Goal: Check status: Check status

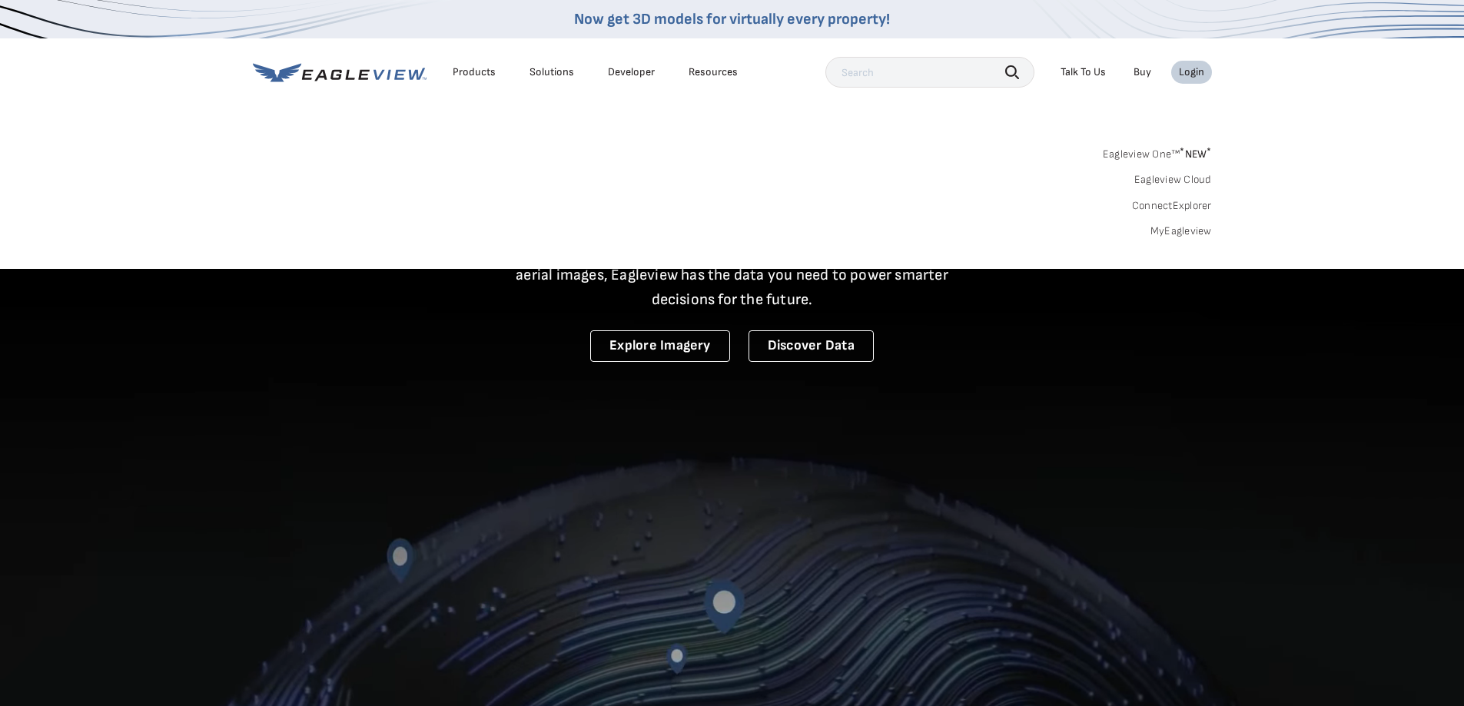
click at [1189, 231] on link "MyEagleview" at bounding box center [1181, 231] width 61 height 14
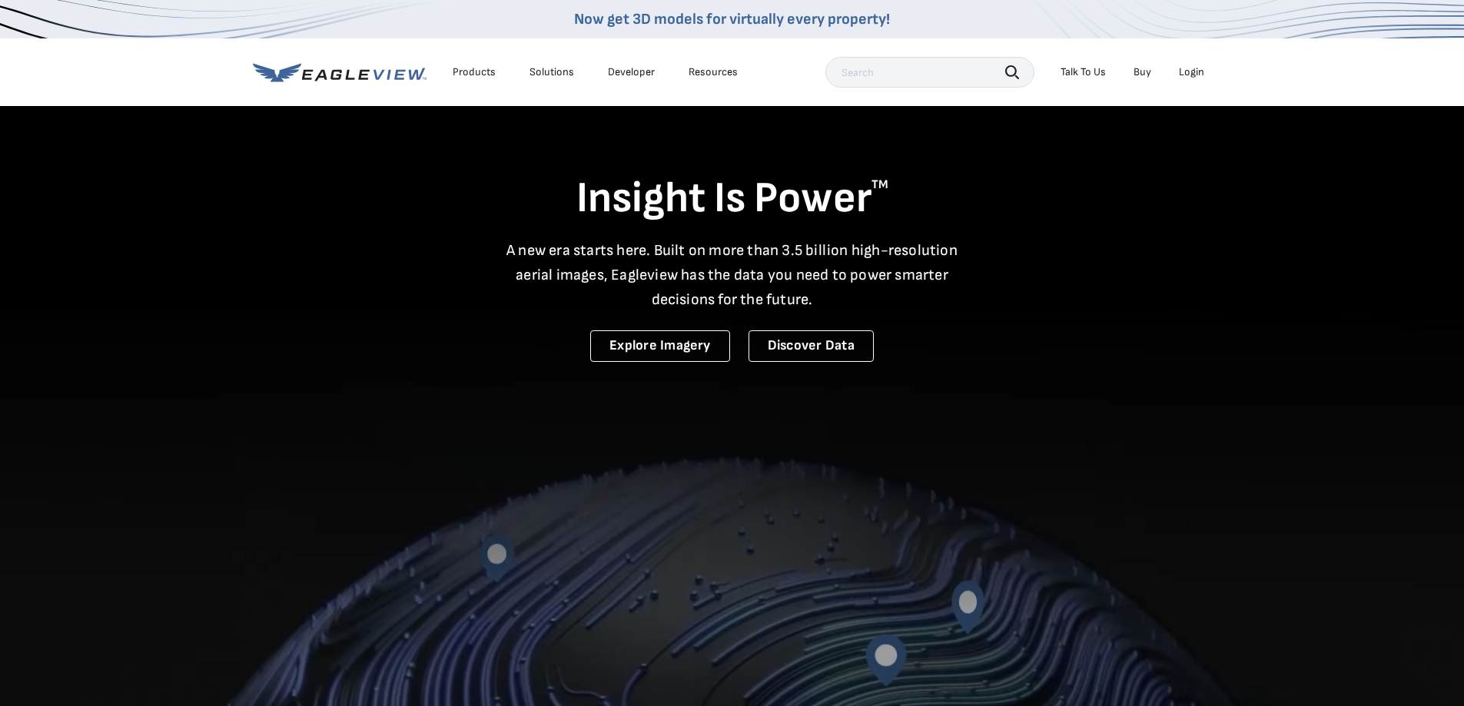
click at [1202, 75] on div "Login" at bounding box center [1191, 72] width 25 height 14
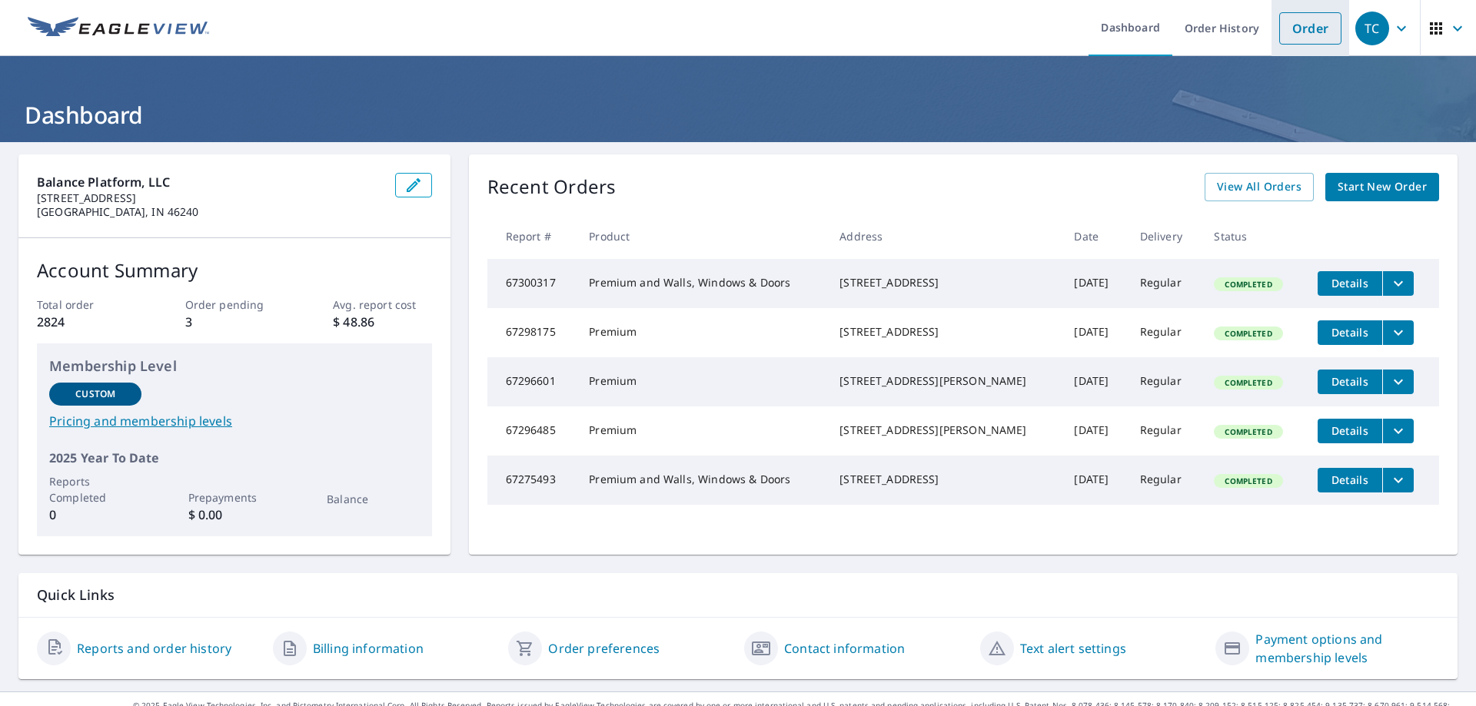
click at [1296, 26] on link "Order" at bounding box center [1310, 28] width 62 height 32
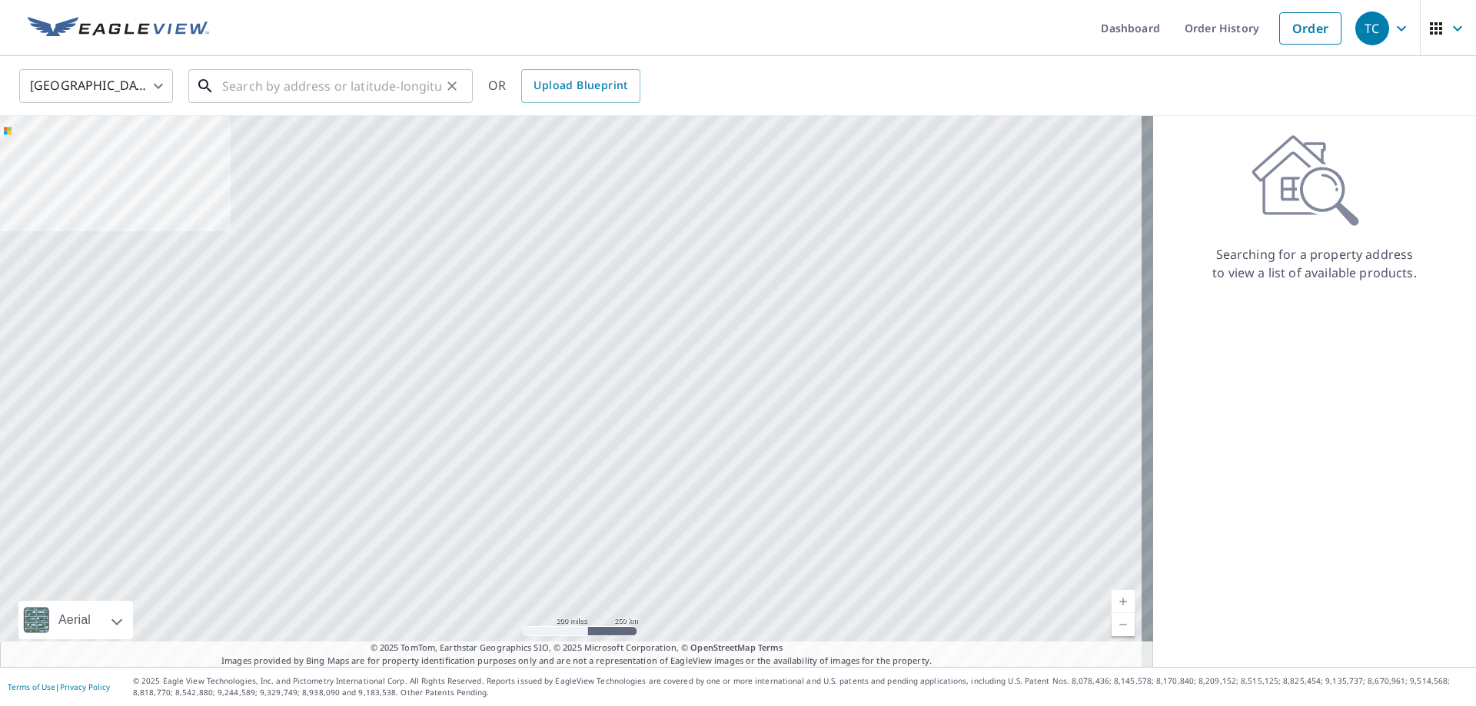
click at [308, 91] on input "text" at bounding box center [331, 86] width 219 height 43
paste input "[STREET_ADDRESS][PERSON_NAME]"
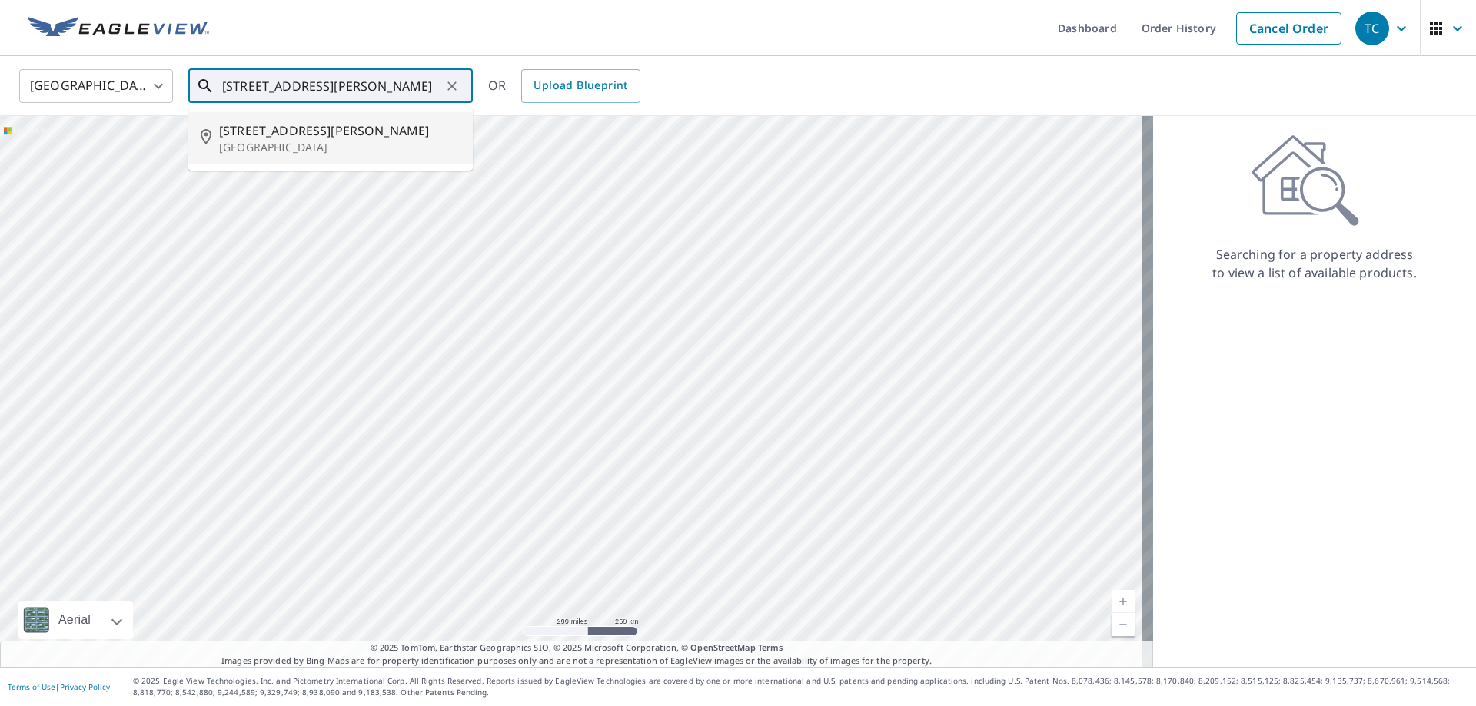
click at [323, 136] on span "3226 Kropp Rd" at bounding box center [339, 130] width 241 height 18
type input "3226 Kropp Rd Grove City, OH 43123"
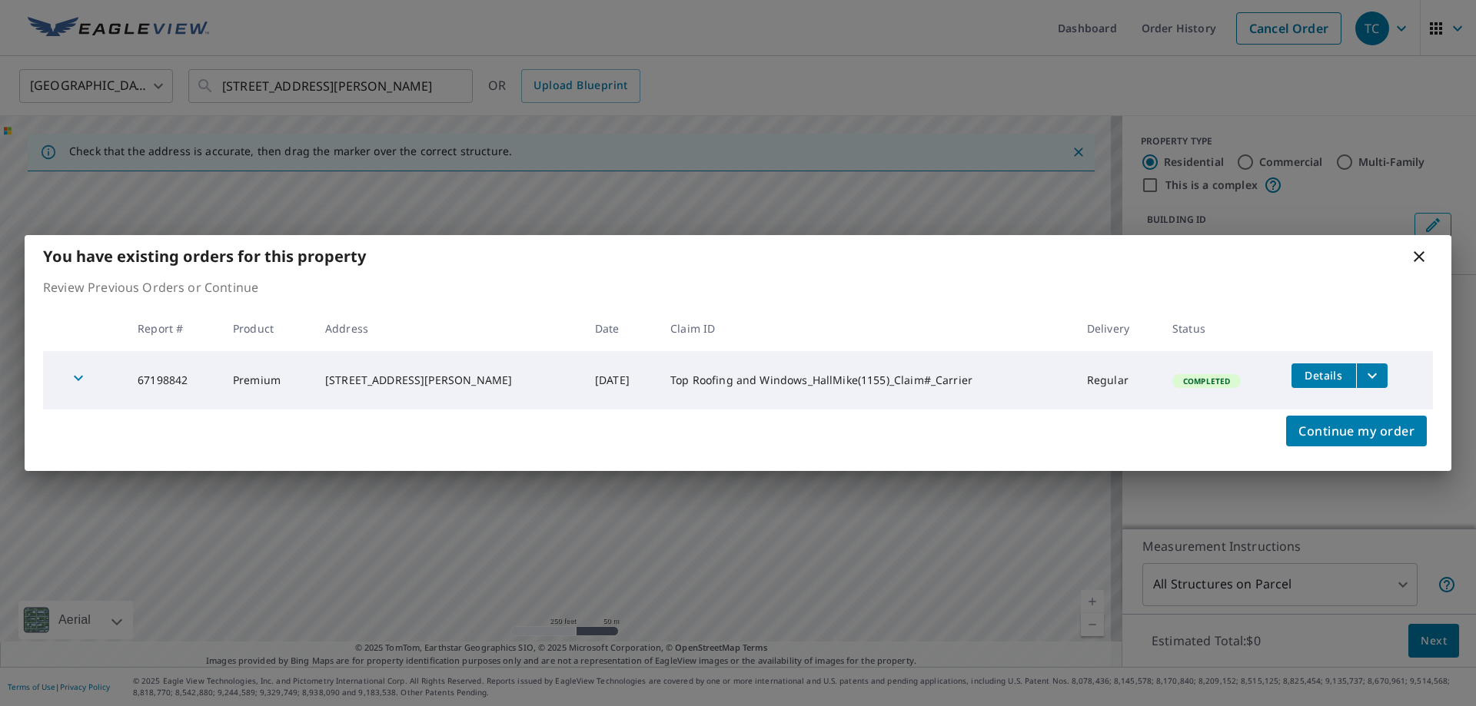
click at [1423, 261] on icon at bounding box center [1419, 256] width 11 height 11
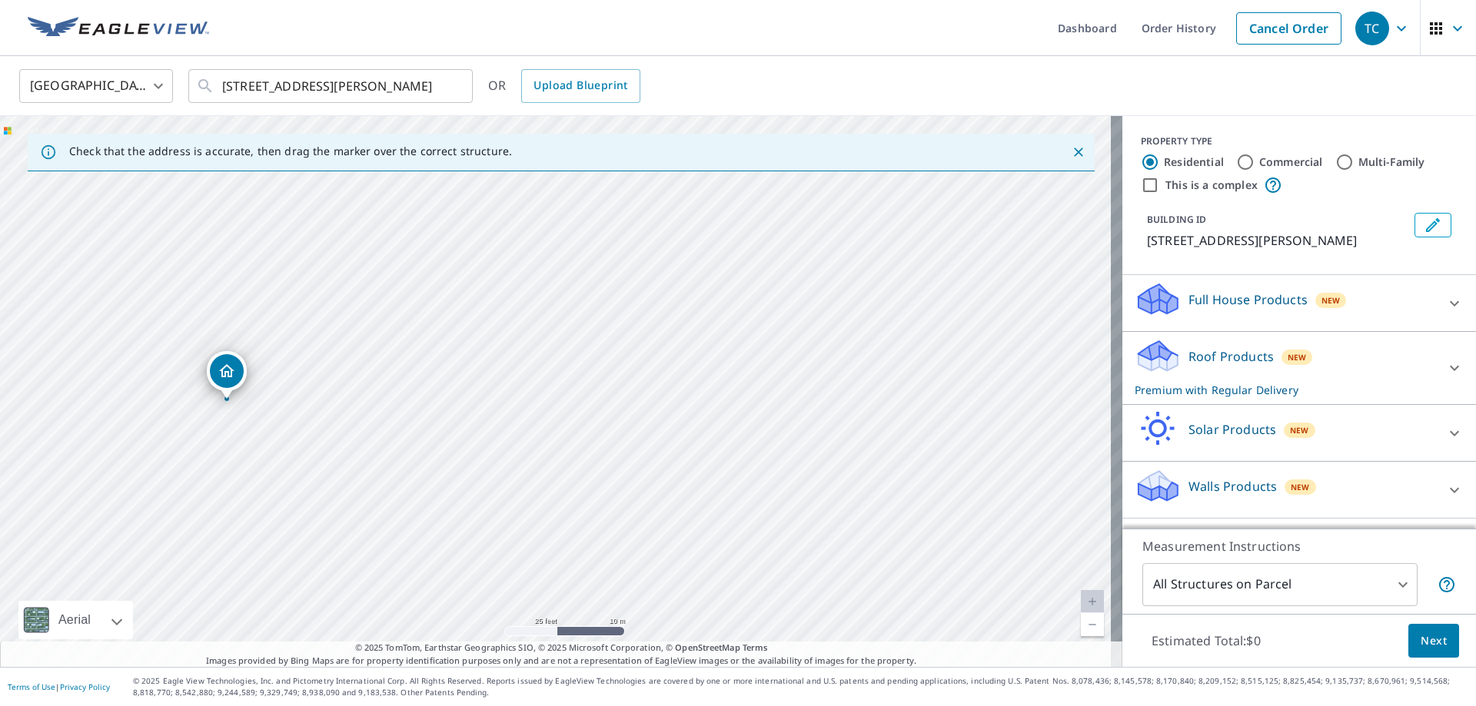
drag, startPoint x: 544, startPoint y: 478, endPoint x: 214, endPoint y: 494, distance: 330.1
click at [214, 494] on div "3226 Kropp Rd Grove City, OH 43123" at bounding box center [561, 391] width 1122 height 551
drag, startPoint x: 755, startPoint y: 386, endPoint x: 1008, endPoint y: 400, distance: 253.3
click at [1008, 400] on div "3226 Kropp Rd Grove City, OH 43123" at bounding box center [561, 391] width 1122 height 551
click at [1183, 38] on link "Order History" at bounding box center [1178, 28] width 99 height 56
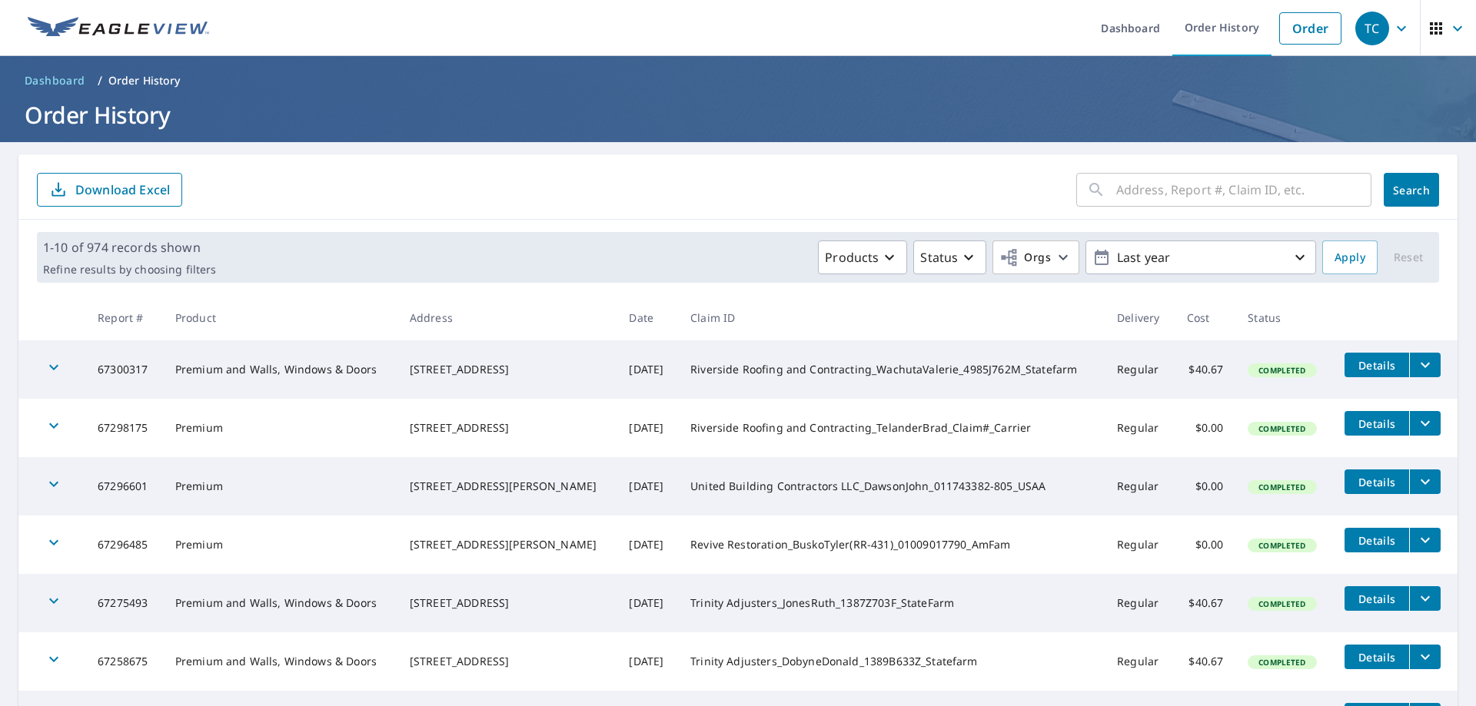
click at [1158, 198] on input "text" at bounding box center [1243, 189] width 255 height 43
paste input "67198842"
type input "67198842"
click button "Search" at bounding box center [1411, 190] width 55 height 34
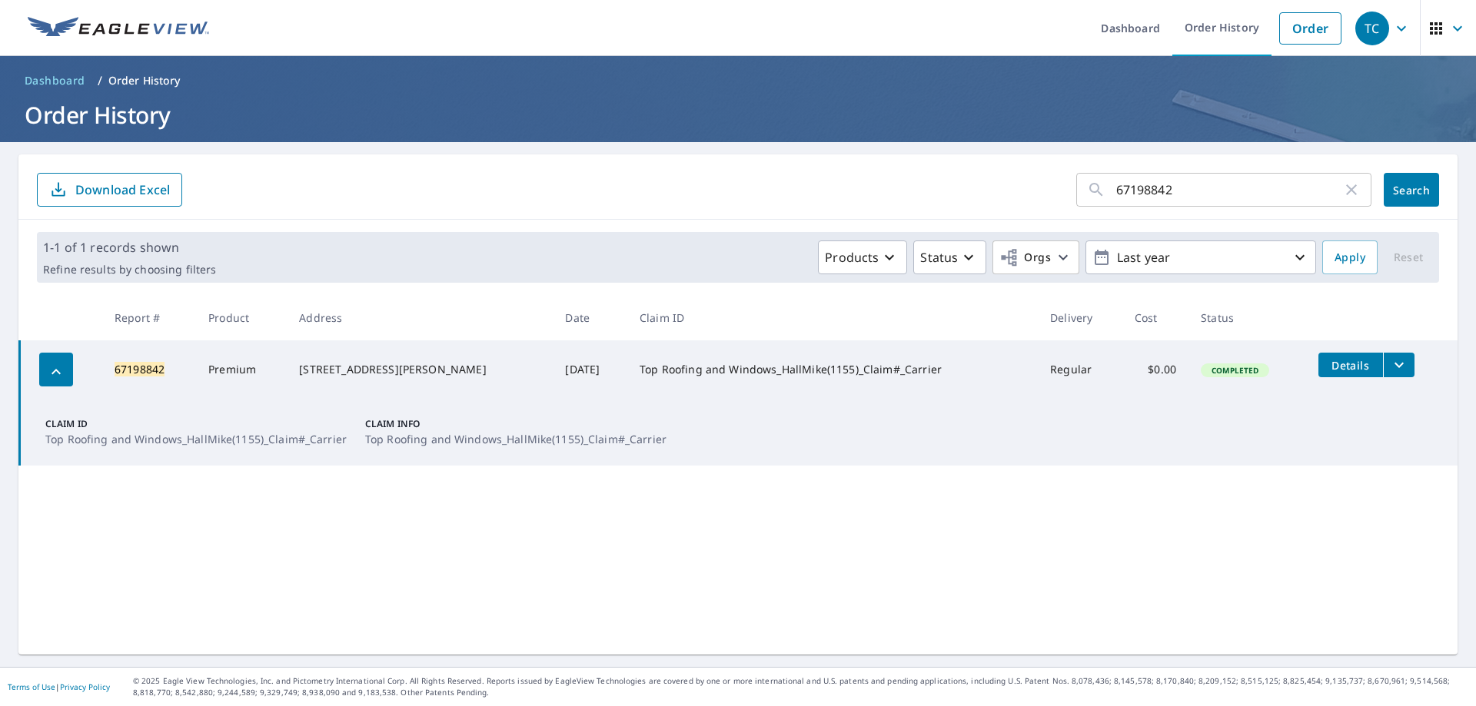
click at [58, 367] on icon "button" at bounding box center [56, 372] width 18 height 18
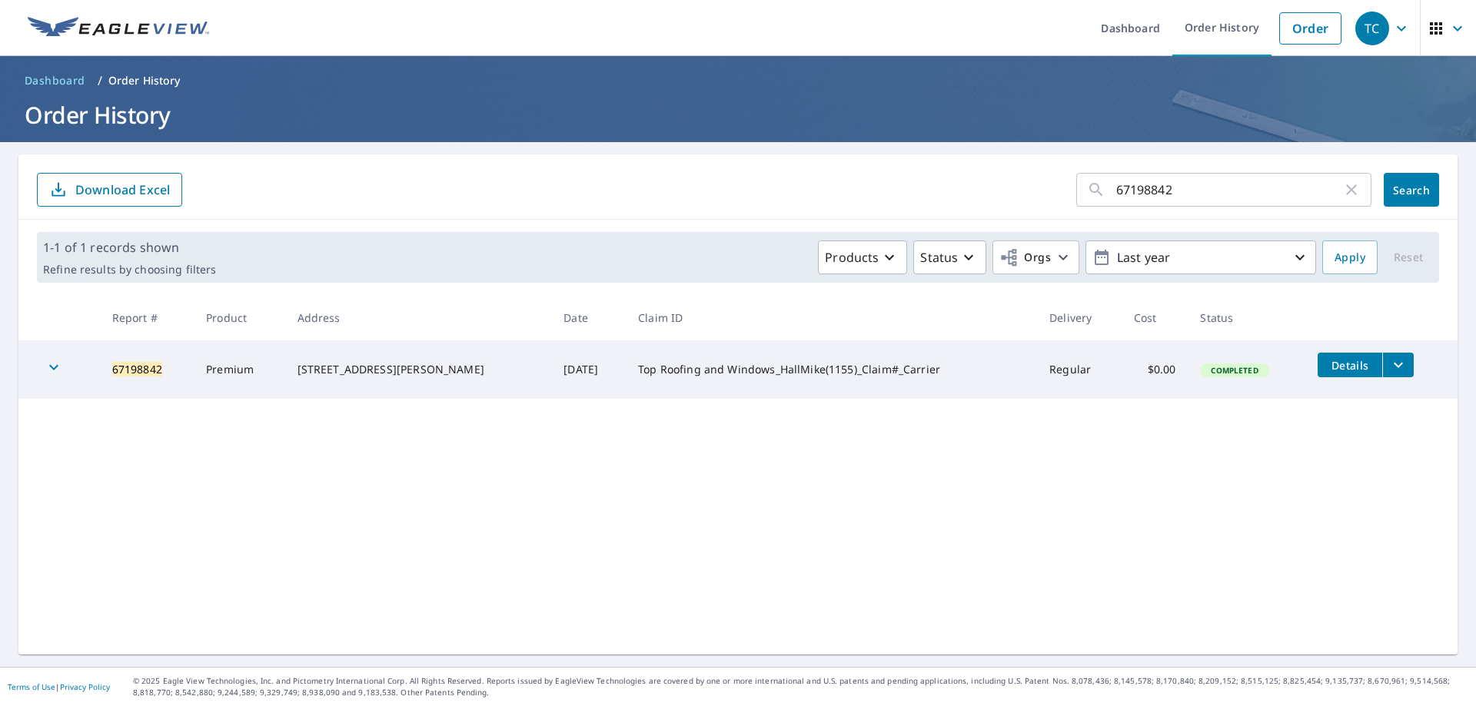
click at [58, 367] on icon "button" at bounding box center [54, 367] width 18 height 18
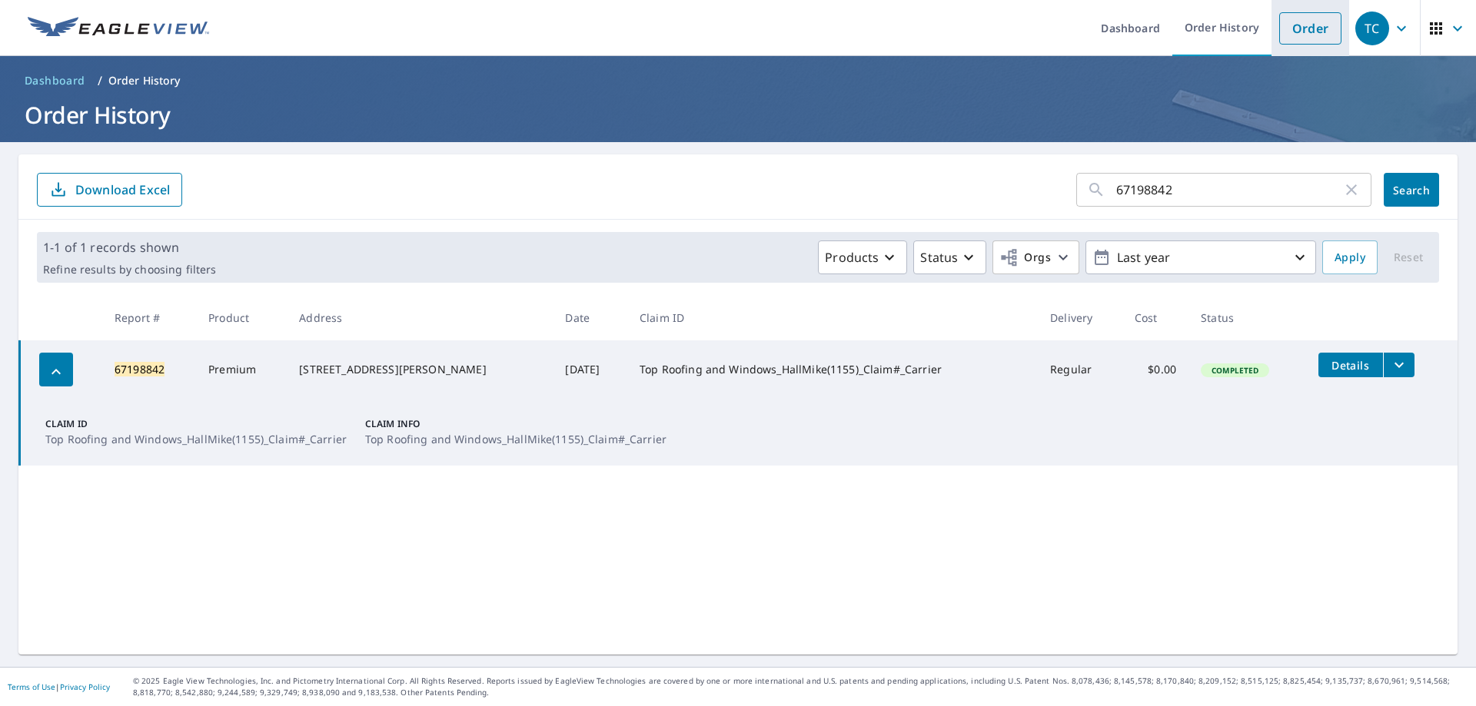
click at [1286, 28] on link "Order" at bounding box center [1310, 28] width 62 height 32
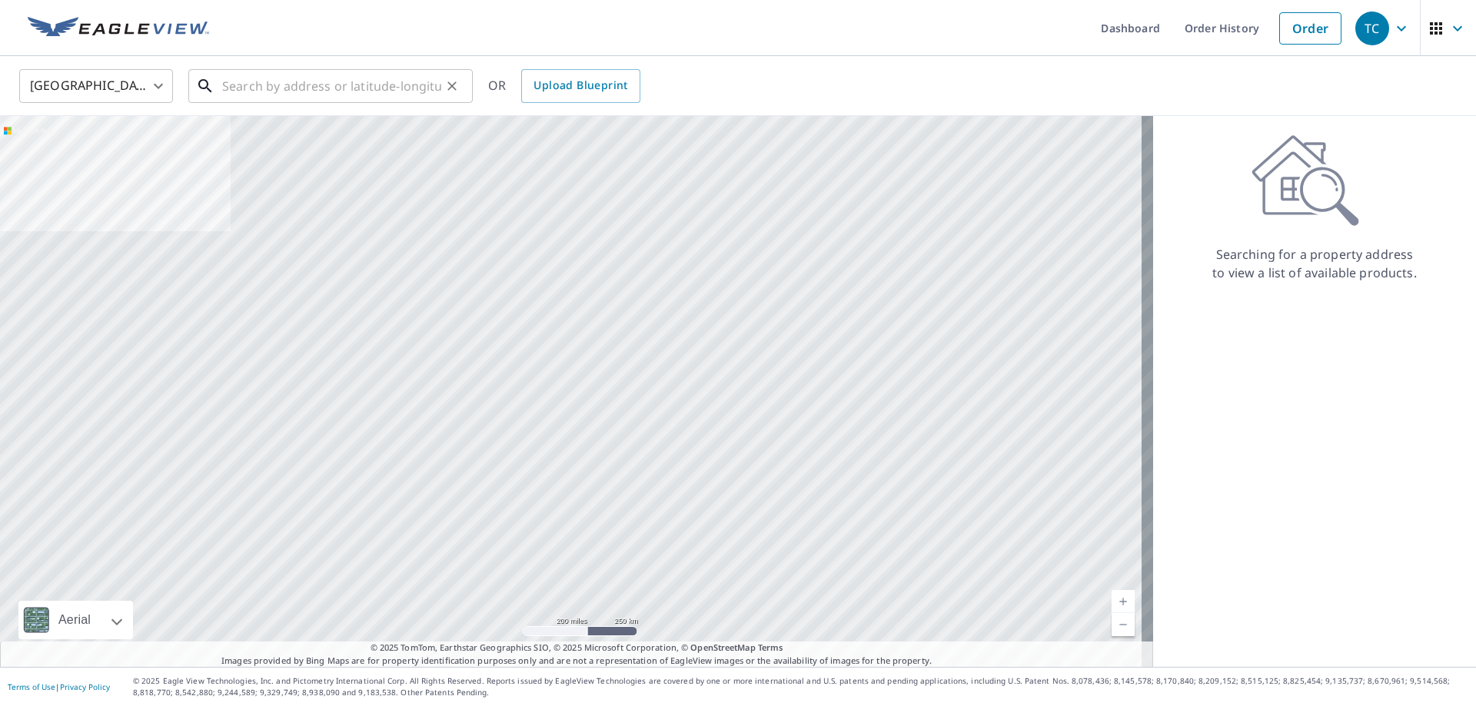
click at [318, 88] on input "text" at bounding box center [331, 86] width 219 height 43
paste input "3226 Kropp Rd"
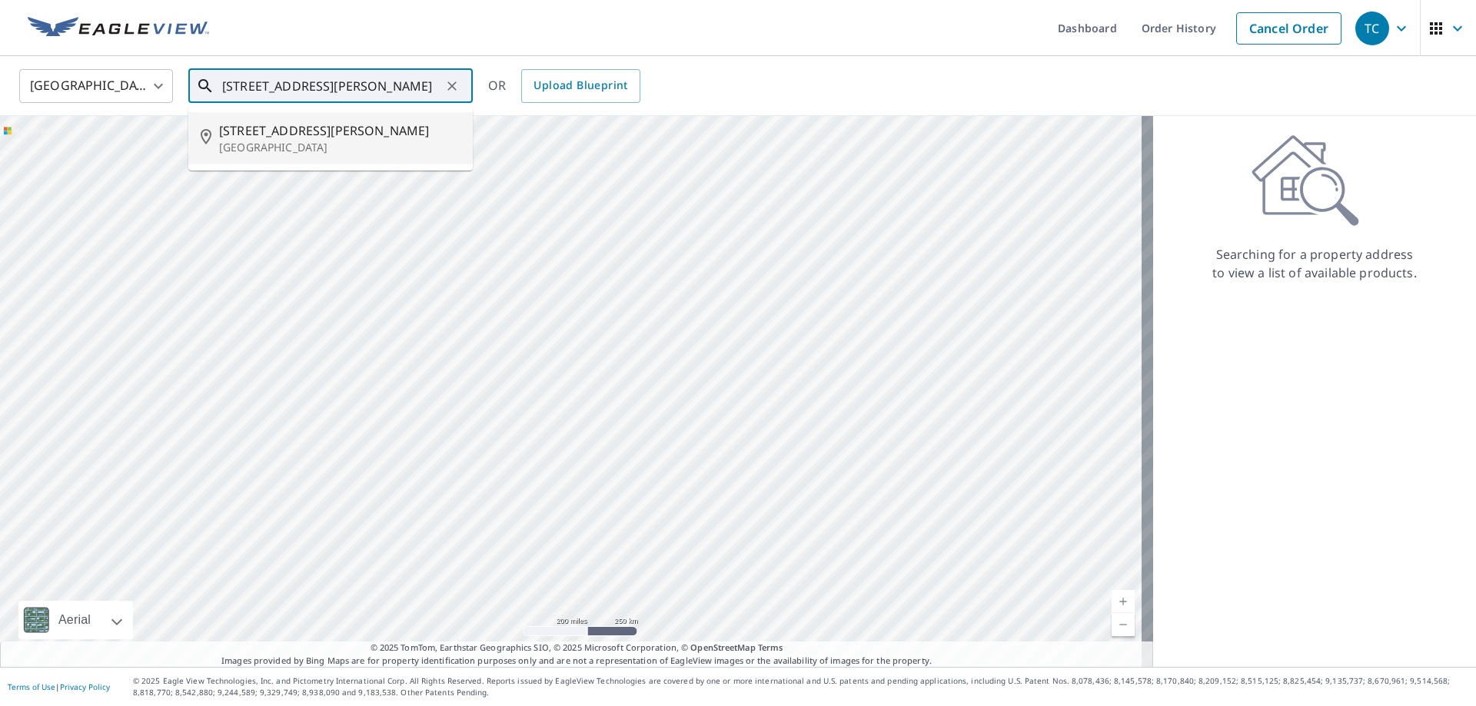
click at [319, 144] on p "Grove City, OH 43123" at bounding box center [339, 147] width 241 height 15
type input "3226 Kropp Rd Grove City, OH 43123"
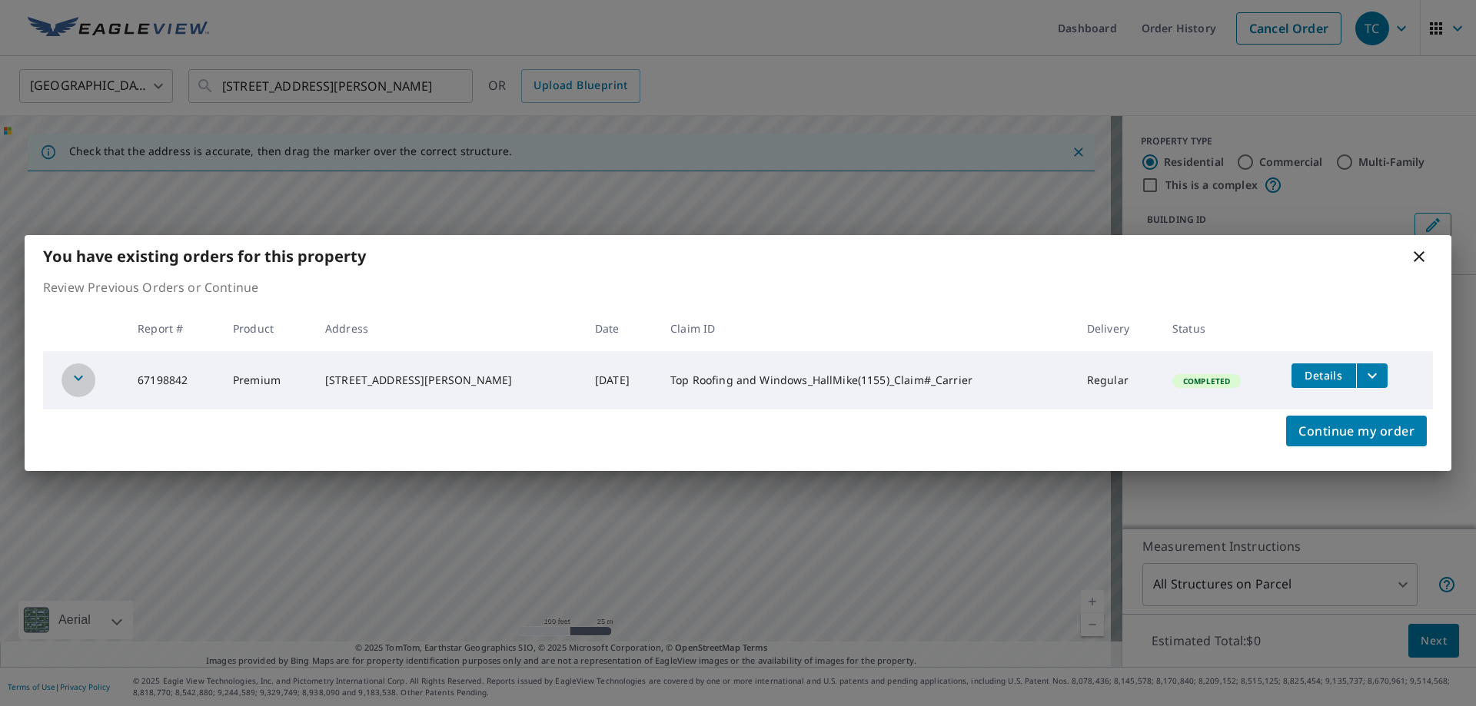
click at [66, 375] on div "button" at bounding box center [78, 381] width 34 height 34
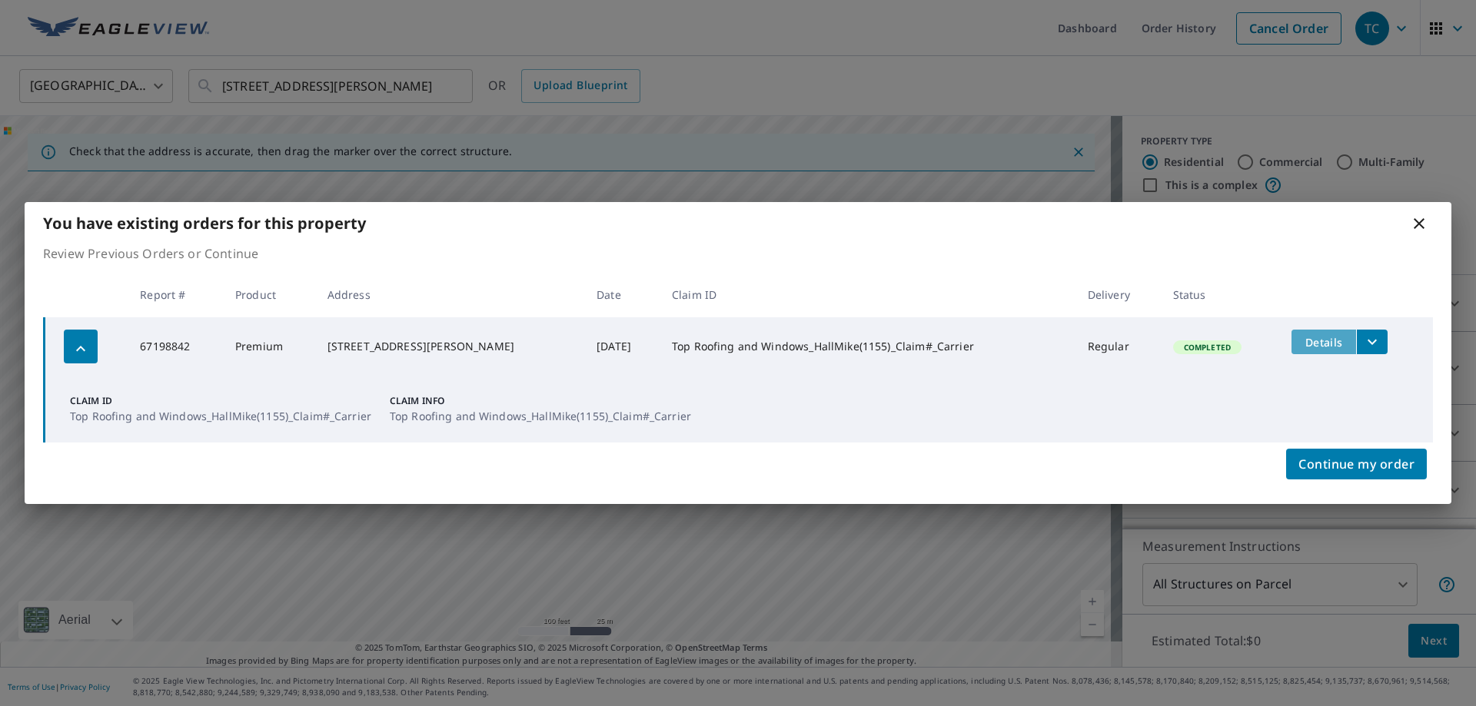
click at [1324, 341] on span "Details" at bounding box center [1324, 342] width 46 height 15
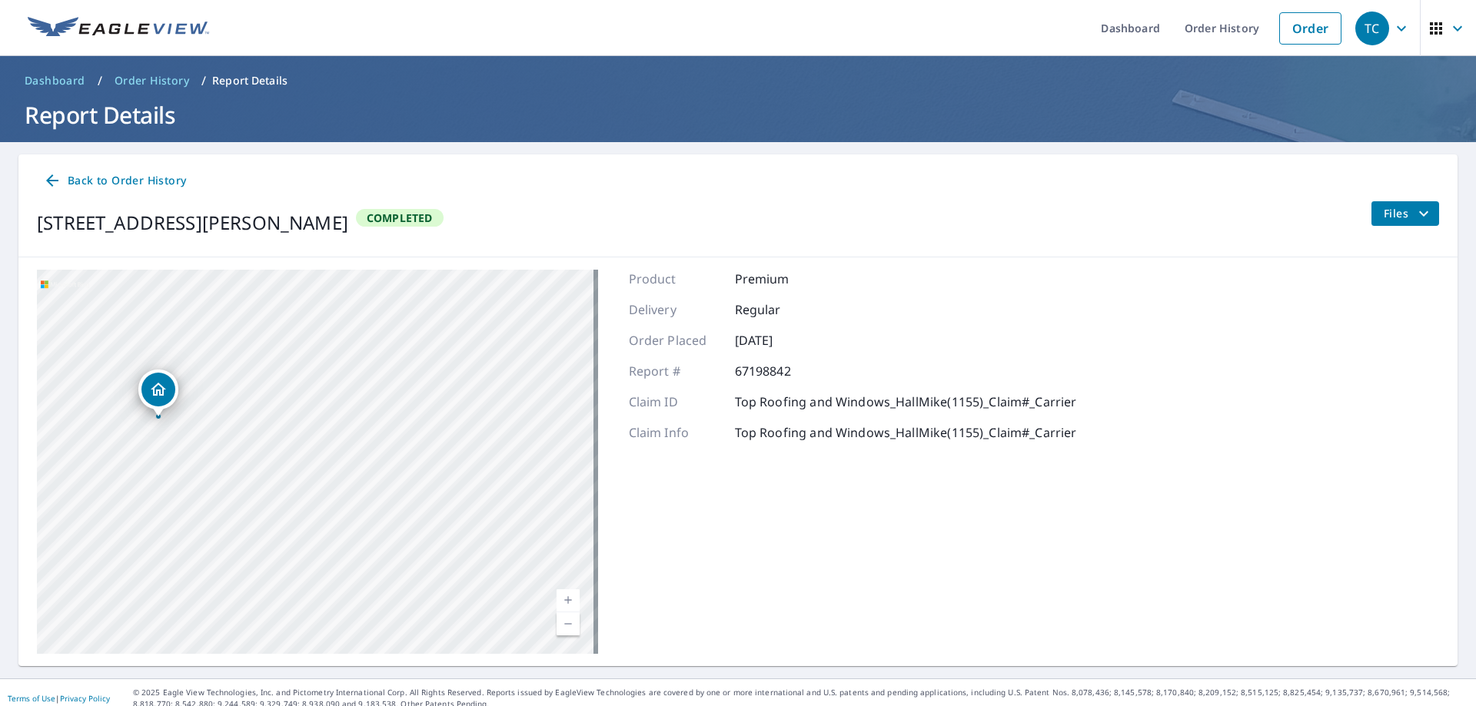
drag, startPoint x: 434, startPoint y: 438, endPoint x: 386, endPoint y: 490, distance: 70.2
click at [386, 490] on div "3226 Kropp Rd Grove City, OH 43123" at bounding box center [317, 462] width 561 height 384
click at [1393, 215] on span "Files" at bounding box center [1408, 213] width 49 height 18
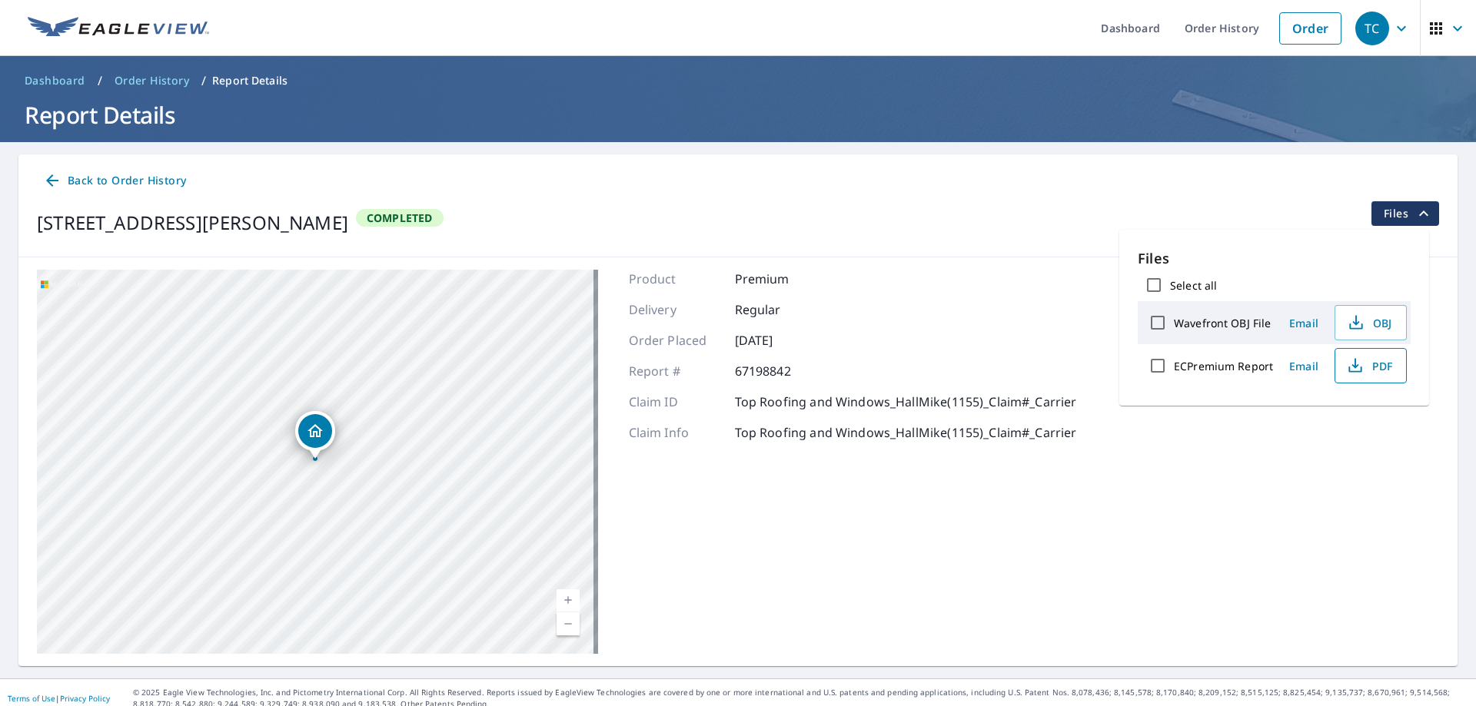
click at [1367, 370] on span "PDF" at bounding box center [1368, 366] width 49 height 18
drag, startPoint x: 399, startPoint y: 488, endPoint x: 248, endPoint y: 488, distance: 150.7
click at [248, 488] on div "3226 Kropp Rd Grove City, OH 43123" at bounding box center [317, 462] width 561 height 384
drag, startPoint x: 391, startPoint y: 534, endPoint x: 473, endPoint y: 544, distance: 82.1
click at [473, 544] on div "3226 Kropp Rd Grove City, OH 43123" at bounding box center [317, 462] width 561 height 384
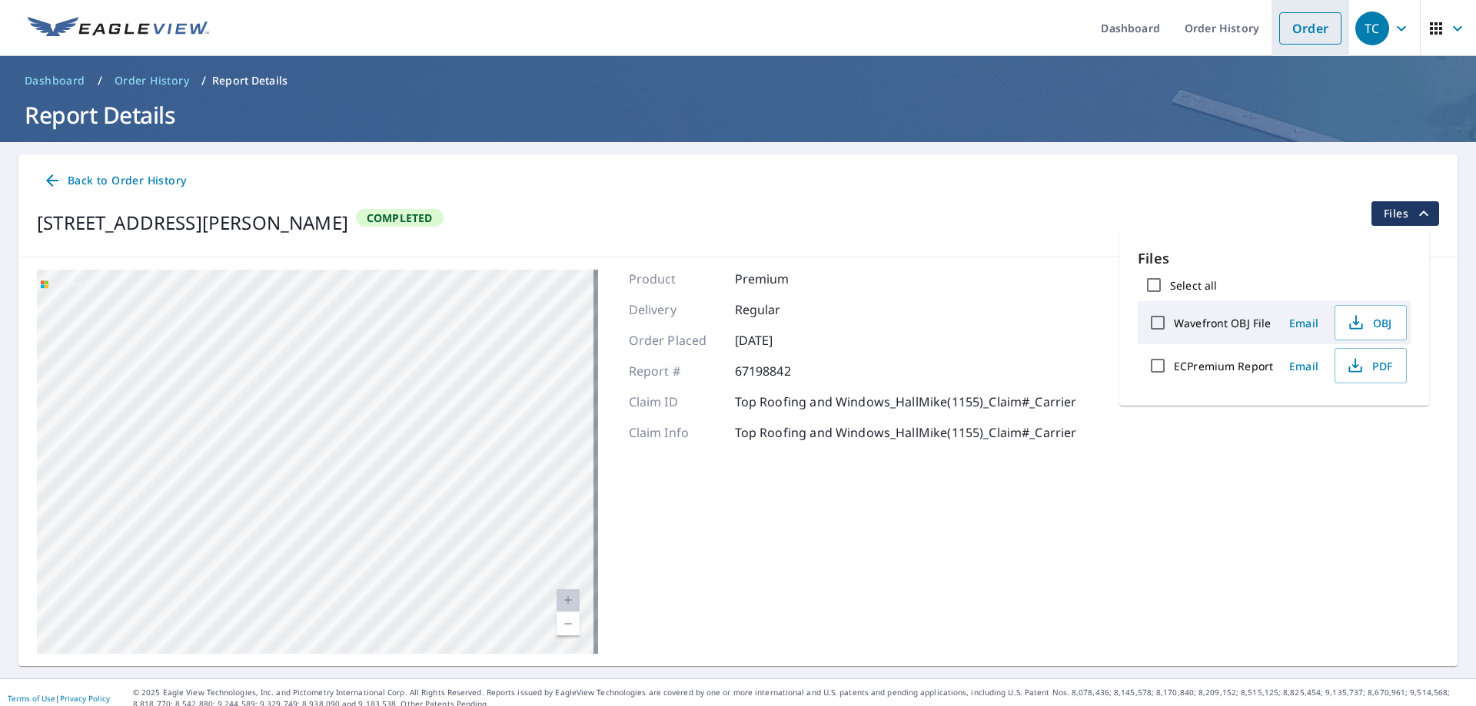
click at [1279, 44] on link "Order" at bounding box center [1310, 28] width 62 height 32
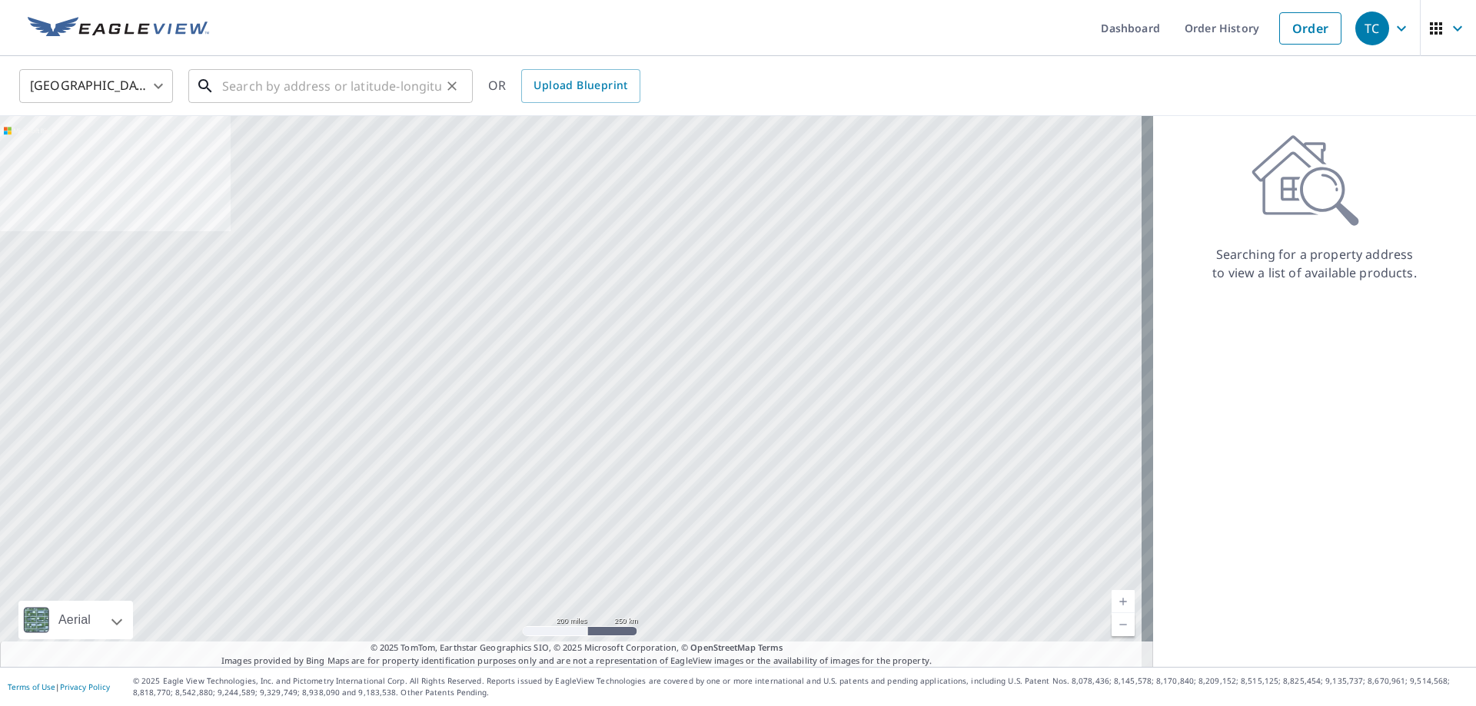
click at [269, 88] on input "text" at bounding box center [331, 86] width 219 height 43
paste input "3206 Kropp Rd, Grove City, OH 43123"
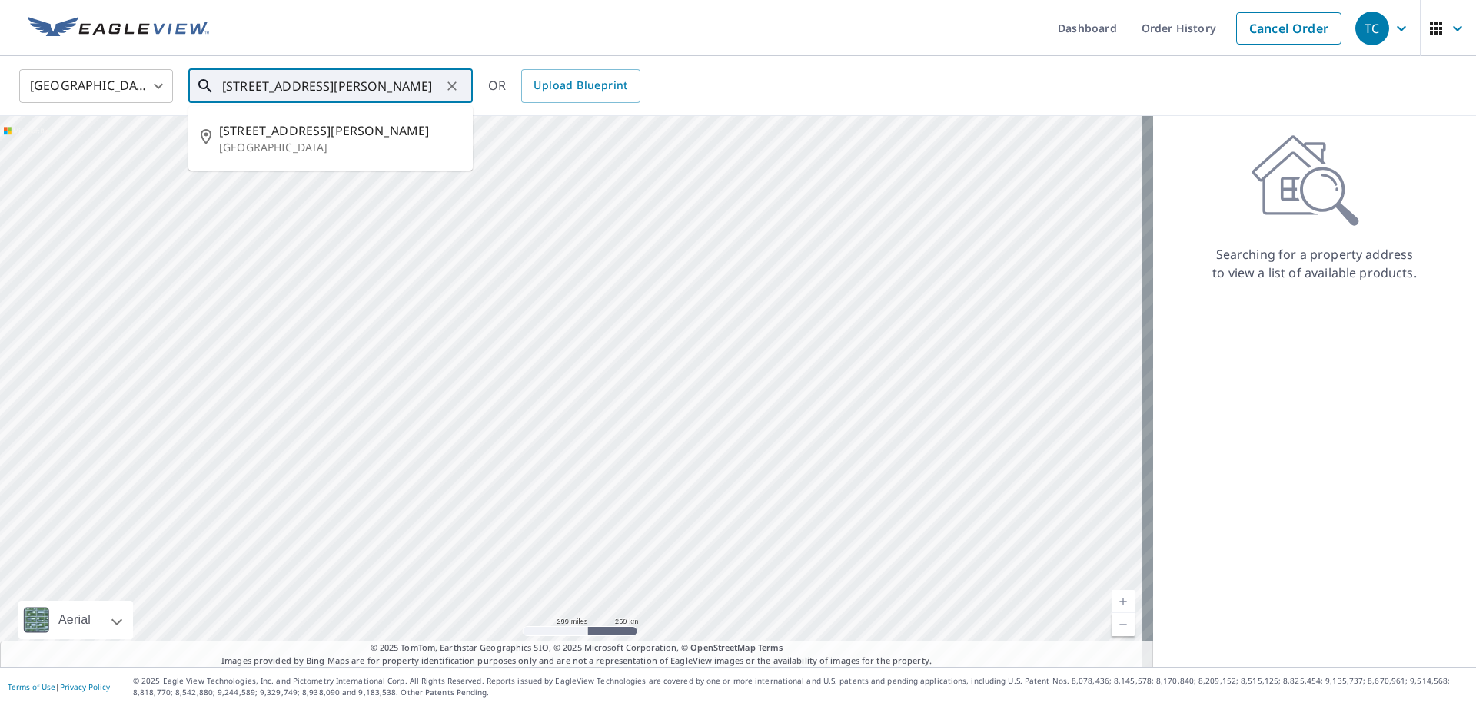
type input "3206 Kropp Rd, Grove City, OH 43123"
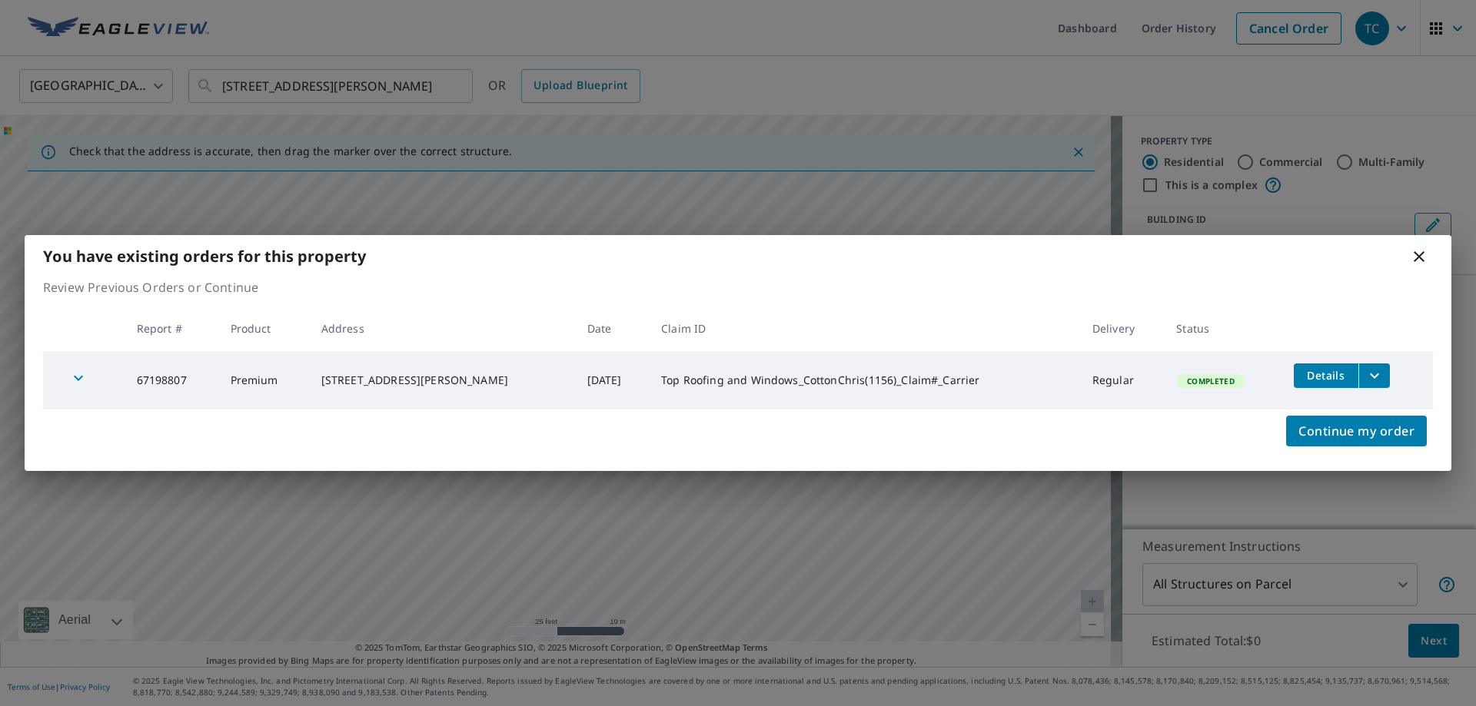
drag, startPoint x: 826, startPoint y: 317, endPoint x: 724, endPoint y: 375, distance: 117.4
click at [724, 375] on body "TC TC Dashboard Order History Cancel Order TC United States US ​ 3206 Kropp Rd,…" at bounding box center [738, 353] width 1476 height 706
click at [1424, 254] on icon at bounding box center [1419, 257] width 18 height 18
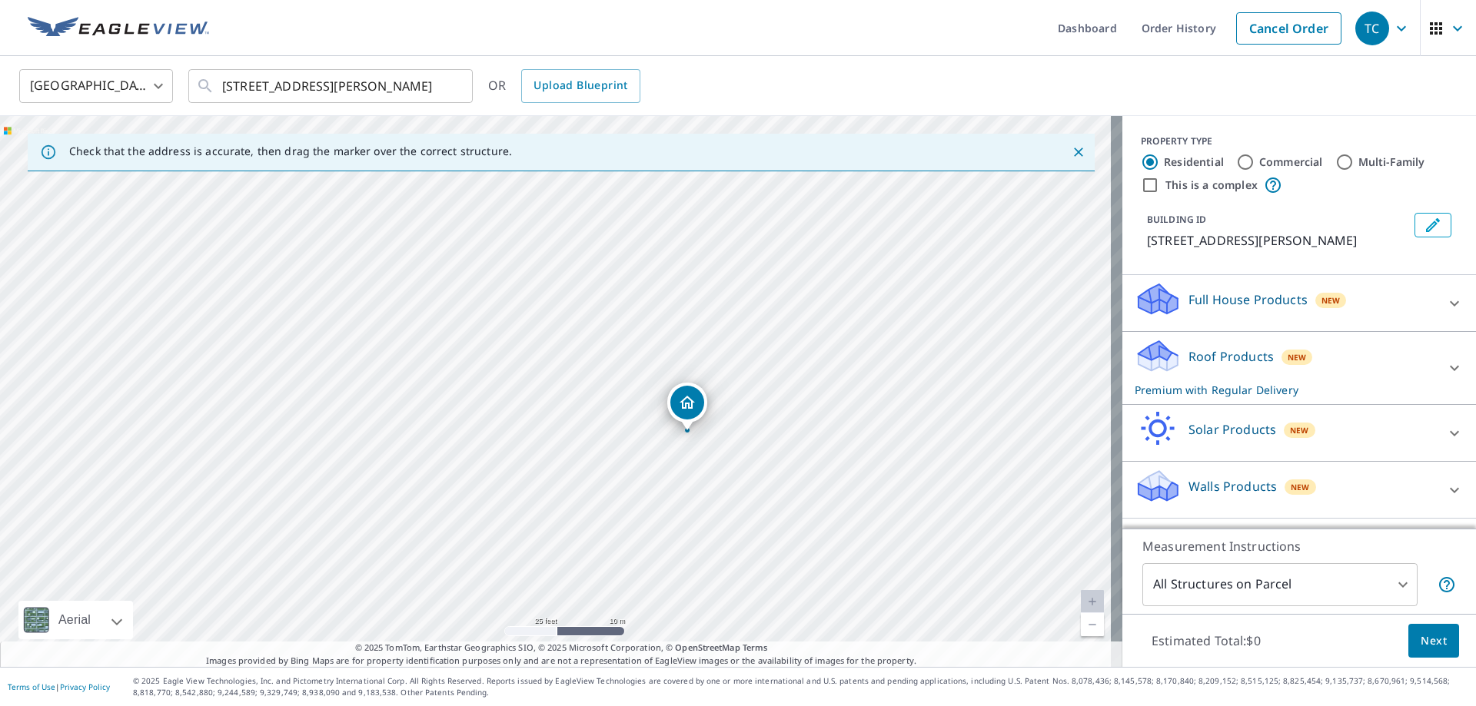
click at [854, 417] on div "3206 Kropp Rd Grove City, OH 43123" at bounding box center [561, 391] width 1122 height 551
drag, startPoint x: 998, startPoint y: 424, endPoint x: 520, endPoint y: 430, distance: 477.4
click at [520, 430] on div "3206 Kropp Rd Grove City, OH 43123" at bounding box center [561, 391] width 1122 height 551
drag, startPoint x: 1106, startPoint y: 444, endPoint x: 519, endPoint y: 422, distance: 587.7
click at [519, 422] on div "3206 Kropp Rd Grove City, OH 43123" at bounding box center [561, 391] width 1122 height 551
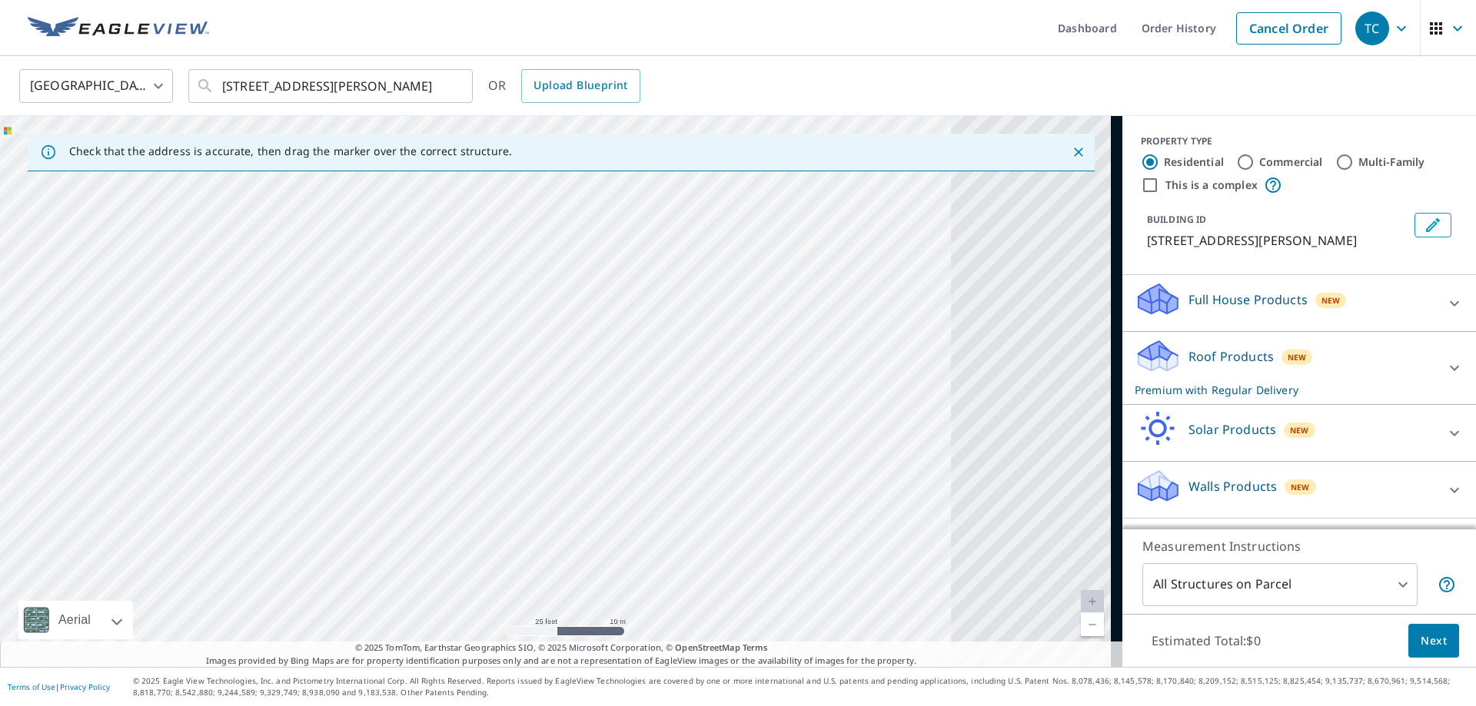
drag, startPoint x: 899, startPoint y: 396, endPoint x: 249, endPoint y: 399, distance: 650.3
click at [249, 399] on div "3206 Kropp Rd Grove City, OH 43123" at bounding box center [561, 391] width 1122 height 551
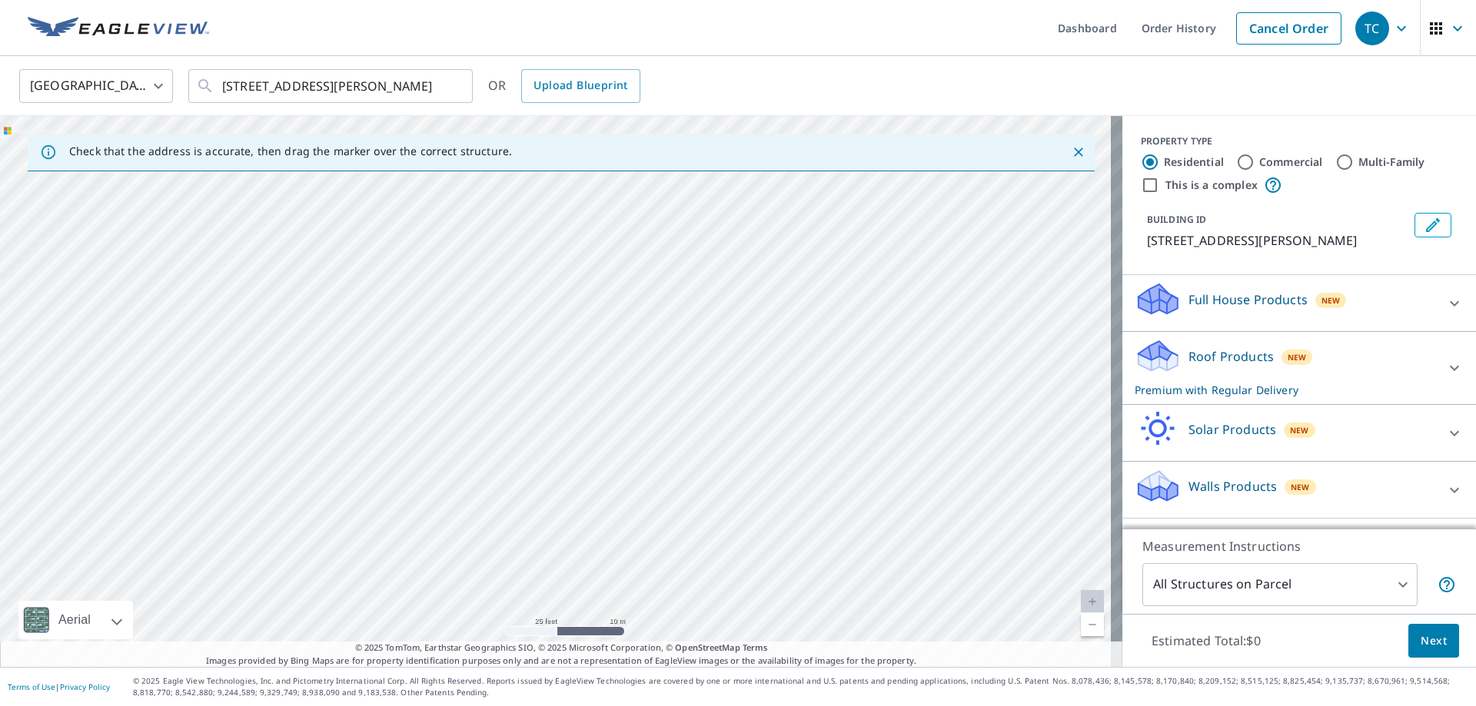
drag, startPoint x: 202, startPoint y: 407, endPoint x: 963, endPoint y: 382, distance: 761.4
click at [963, 382] on div "3206 Kropp Rd Grove City, OH 43123" at bounding box center [561, 391] width 1122 height 551
drag, startPoint x: 304, startPoint y: 407, endPoint x: 898, endPoint y: 428, distance: 594.6
click at [898, 428] on div "3206 Kropp Rd Grove City, OH 43123" at bounding box center [561, 391] width 1122 height 551
drag, startPoint x: 956, startPoint y: 409, endPoint x: 869, endPoint y: 240, distance: 190.5
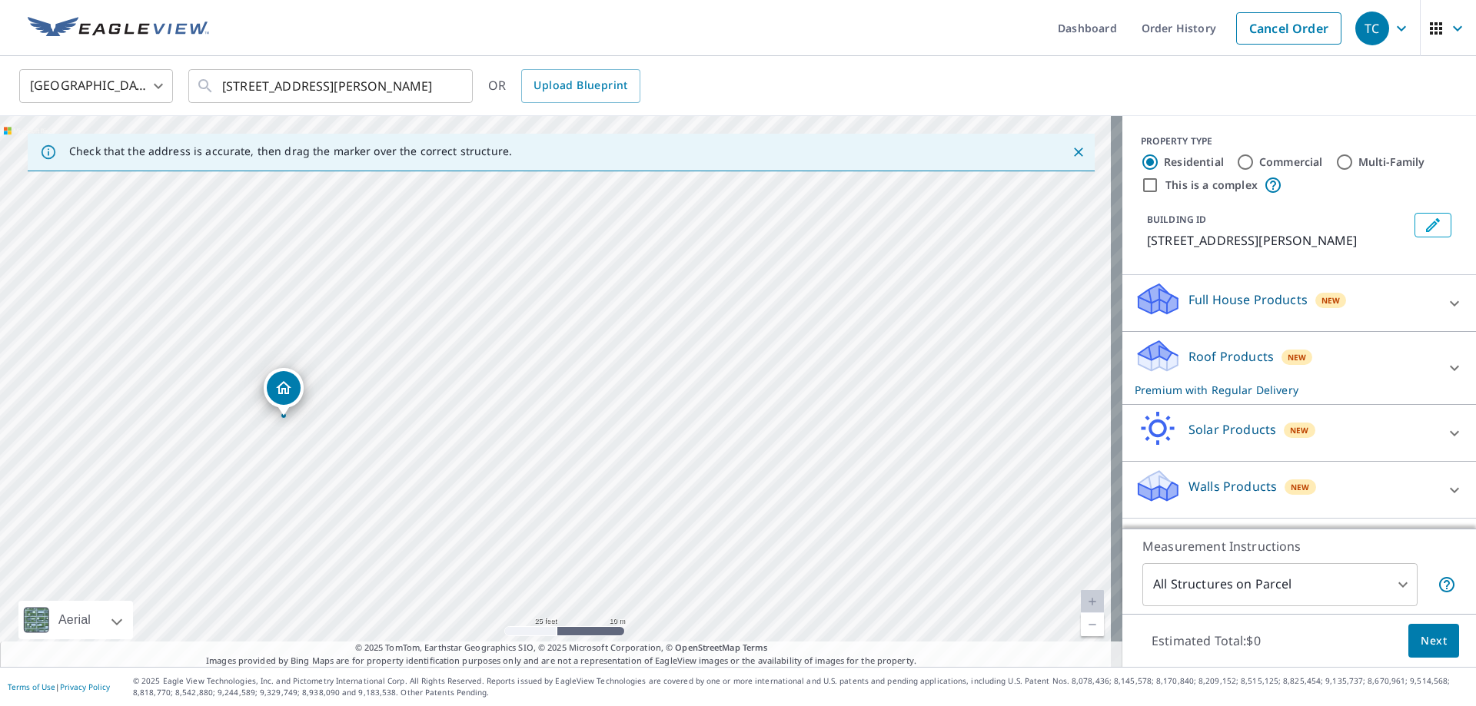
click at [869, 240] on div "3206 Kropp Rd Grove City, OH 43123" at bounding box center [561, 391] width 1122 height 551
drag, startPoint x: 879, startPoint y: 343, endPoint x: 894, endPoint y: 430, distance: 88.1
click at [894, 430] on div "3206 Kropp Rd Grove City, OH 43123" at bounding box center [561, 391] width 1122 height 551
drag, startPoint x: 806, startPoint y: 238, endPoint x: 882, endPoint y: 458, distance: 233.4
click at [882, 458] on div "3206 Kropp Rd Grove City, OH 43123" at bounding box center [561, 391] width 1122 height 551
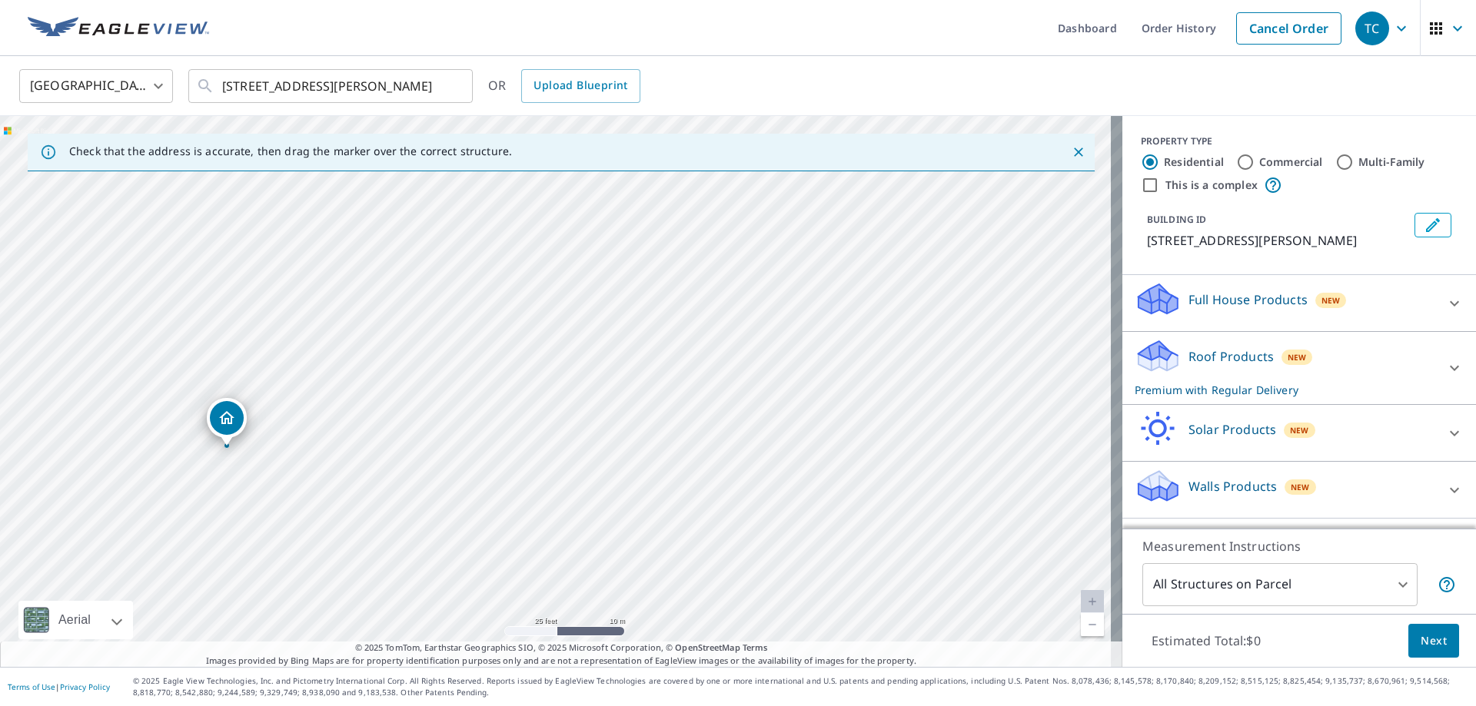
drag, startPoint x: 840, startPoint y: 246, endPoint x: 829, endPoint y: 341, distance: 95.2
click at [829, 341] on div "3206 Kropp Rd Grove City, OH 43123" at bounding box center [561, 391] width 1122 height 551
drag, startPoint x: 615, startPoint y: 248, endPoint x: 635, endPoint y: 540, distance: 293.5
click at [635, 540] on div "3206 Kropp Rd Grove City, OH 43123" at bounding box center [561, 391] width 1122 height 551
click at [1146, 31] on link "Order History" at bounding box center [1178, 28] width 99 height 56
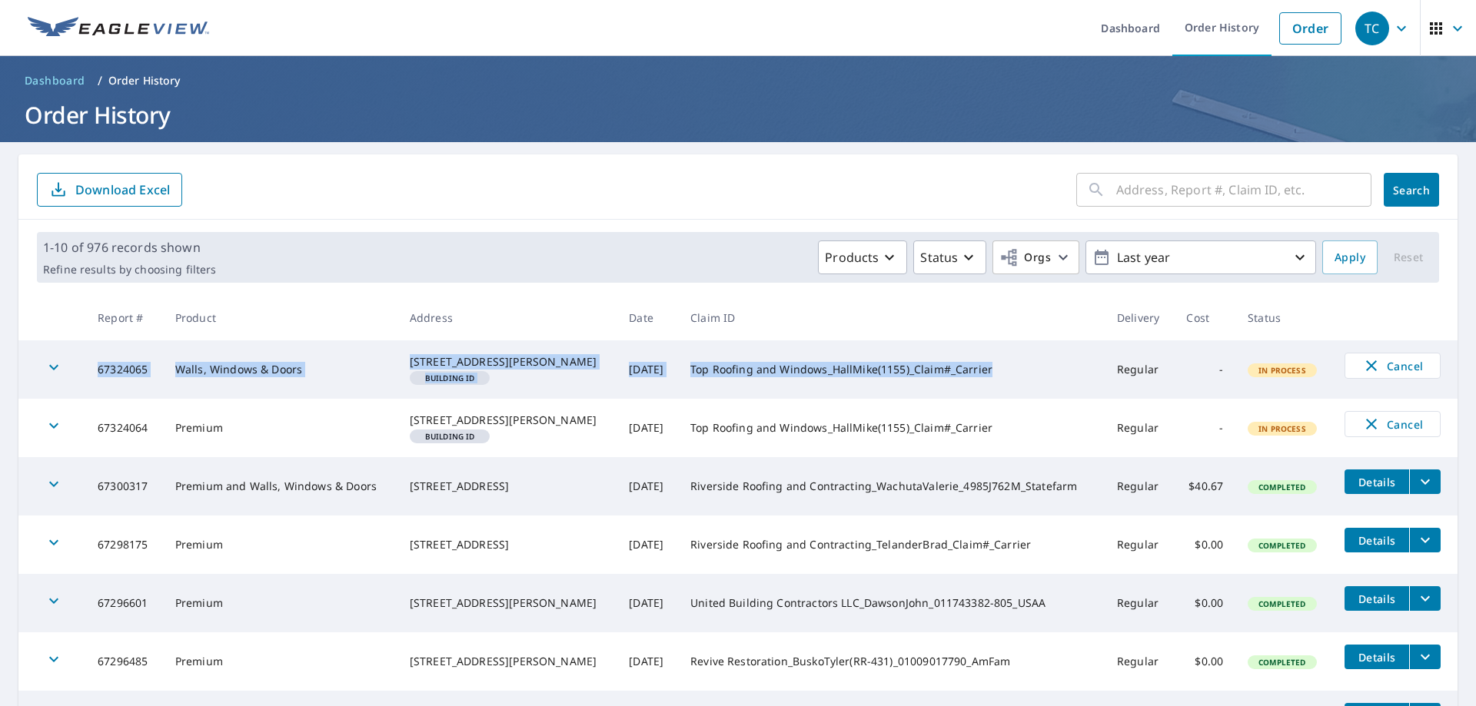
drag, startPoint x: 970, startPoint y: 377, endPoint x: 98, endPoint y: 377, distance: 871.6
click at [98, 377] on tr "67324065 Walls, Windows & Doors 3226 Kropp Rd Grove City, OH 43123 Building ID …" at bounding box center [737, 370] width 1439 height 58
copy tr "67324065 Walls, Windows & Doors 3226 Kropp Rd Grove City, OH 43123 Building ID …"
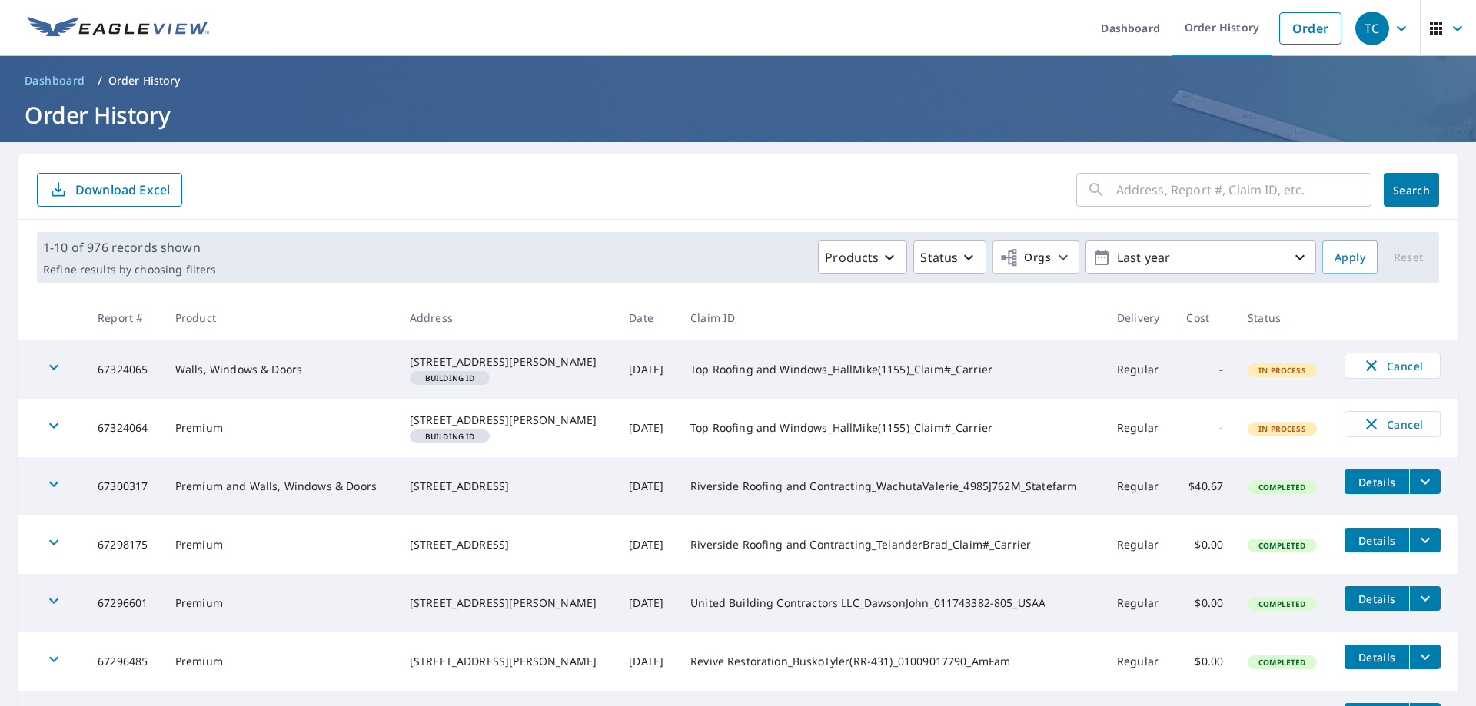
click at [1019, 454] on td "Top Roofing and Windows_HallMike(1155)_Claim#_Carrier" at bounding box center [891, 428] width 427 height 58
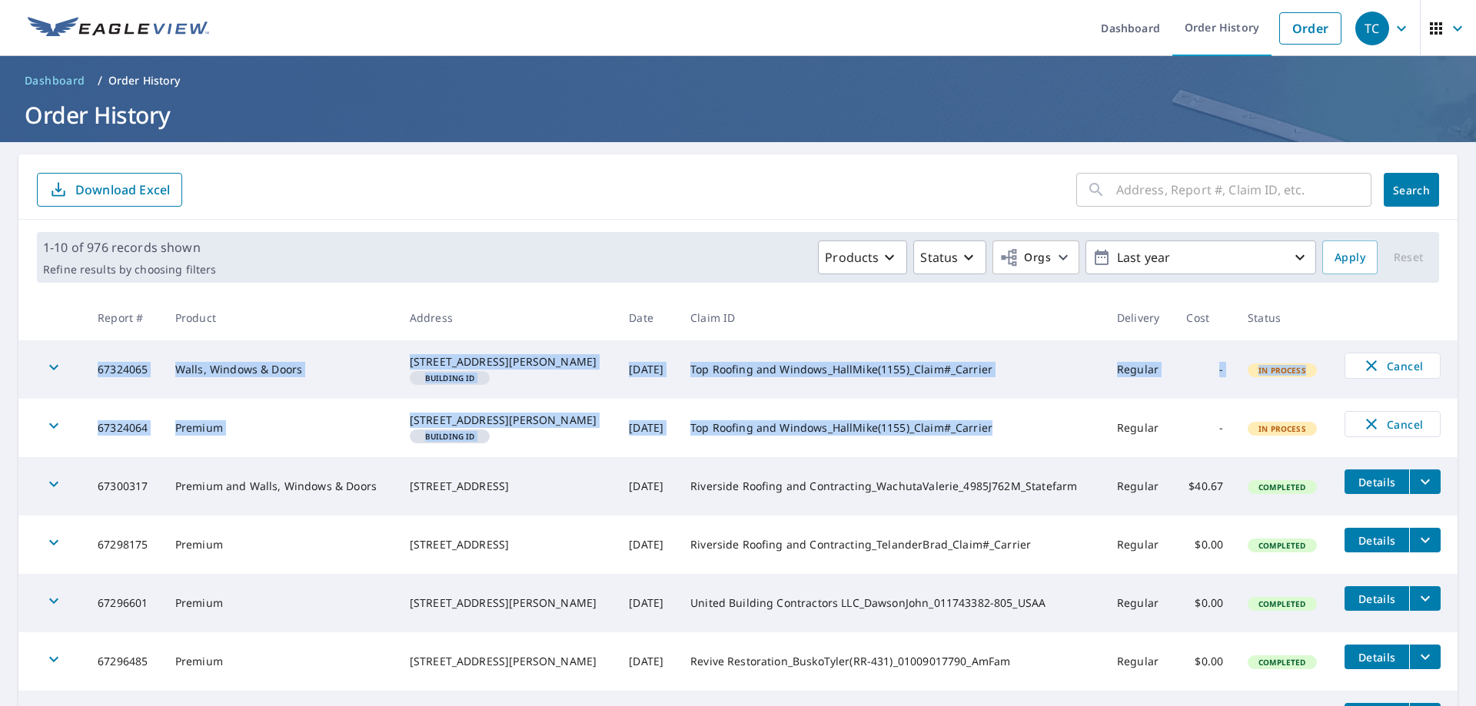
drag, startPoint x: 972, startPoint y: 450, endPoint x: 99, endPoint y: 370, distance: 876.0
click at [99, 370] on tbody "67324065 Walls, Windows & Doors 3226 Kropp Rd Grove City, OH 43123 Building ID …" at bounding box center [737, 633] width 1439 height 584
copy tbody "67324065 Walls, Windows & Doors 3226 Kropp Rd Grove City, OH 43123 Building ID …"
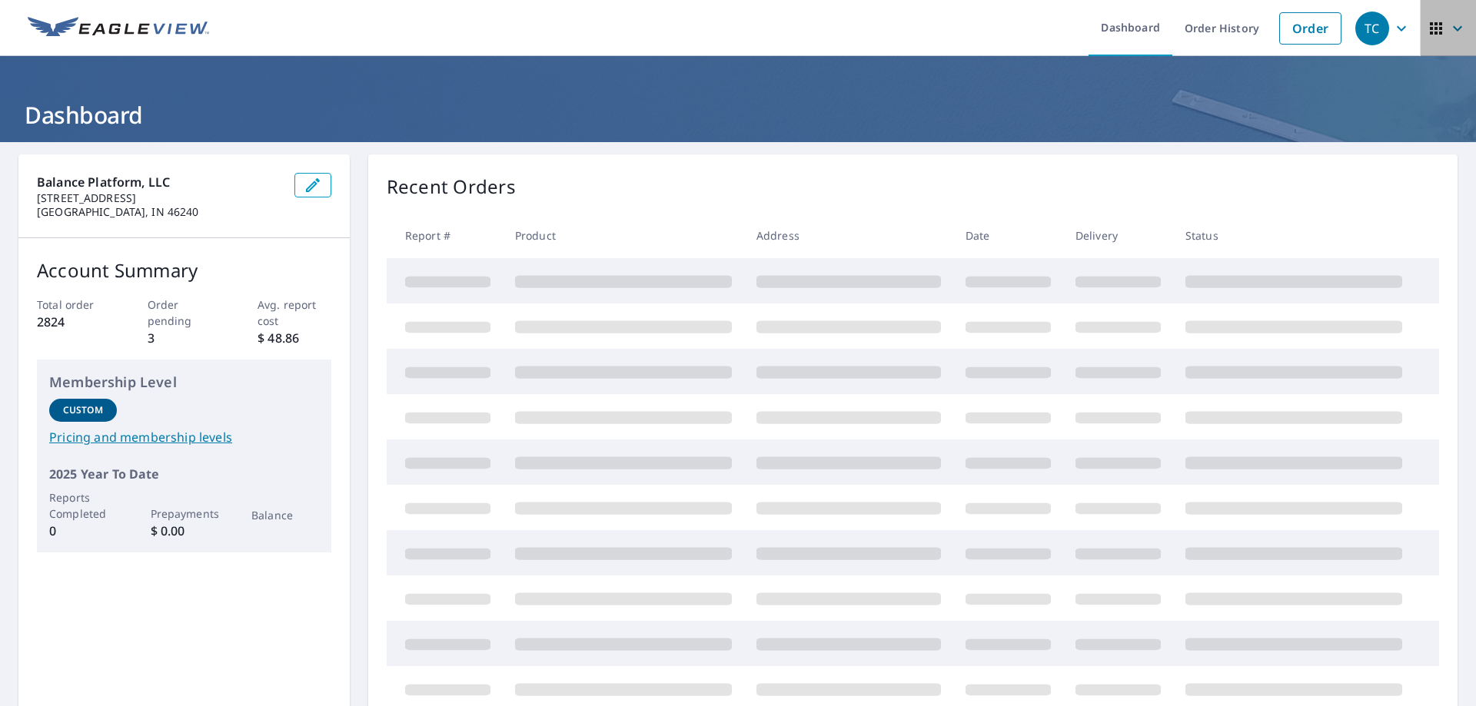
click at [1448, 27] on icon "button" at bounding box center [1457, 28] width 18 height 18
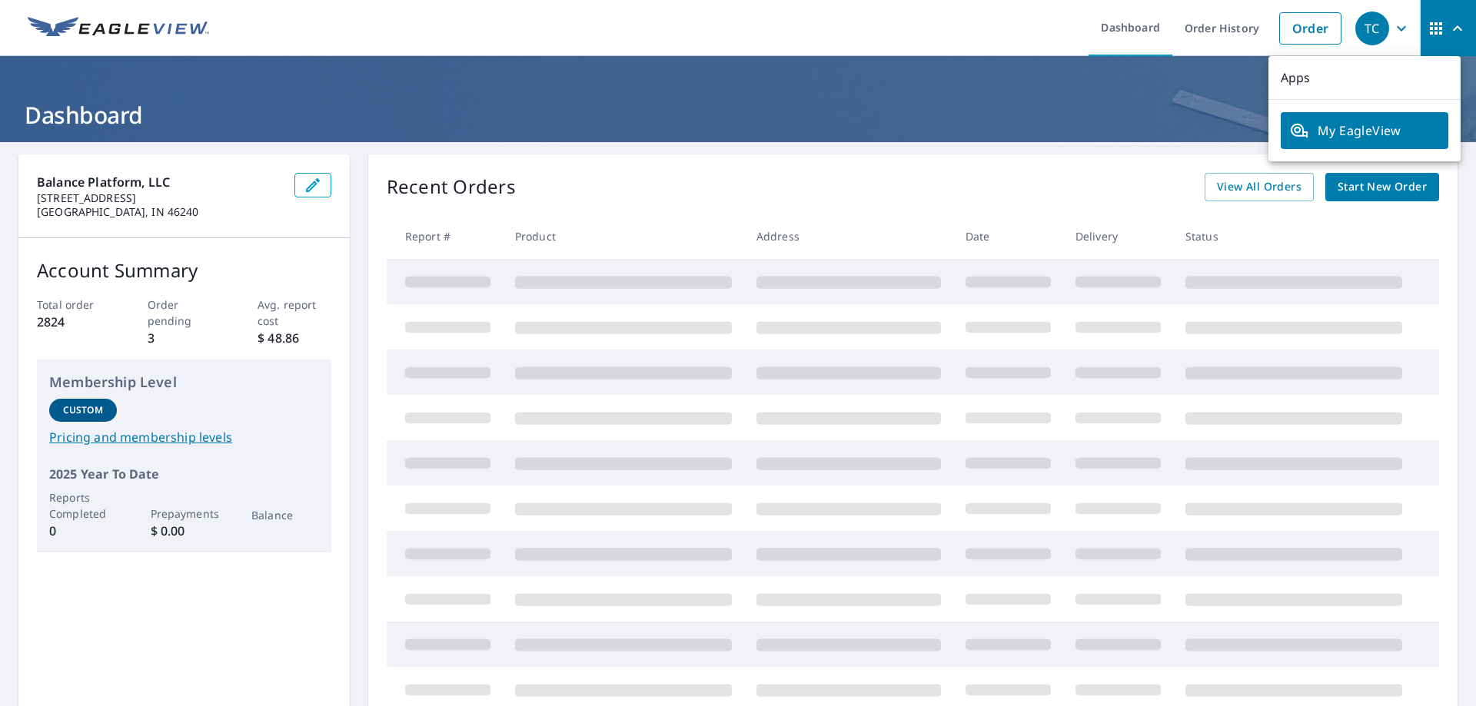
click at [1381, 38] on span "TC" at bounding box center [1384, 28] width 58 height 37
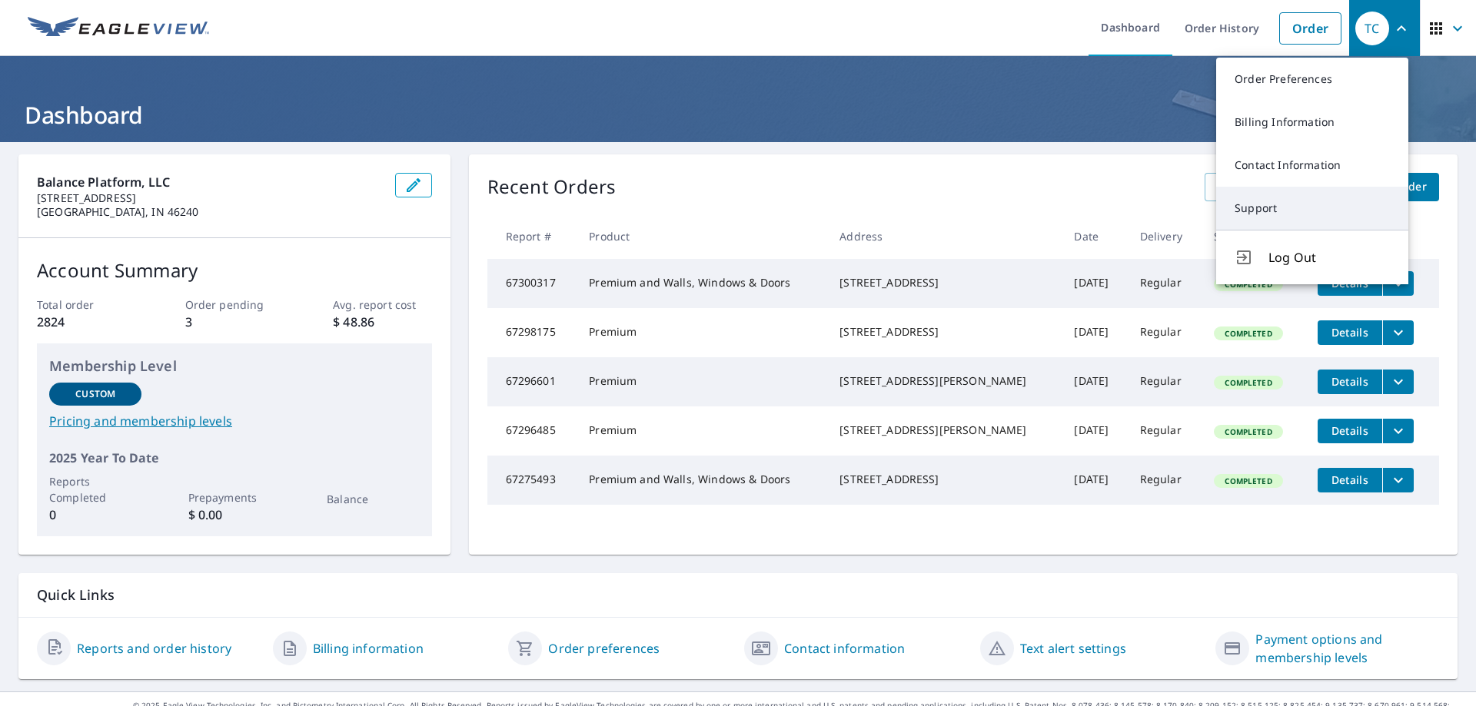
click at [1281, 203] on link "Support" at bounding box center [1312, 208] width 192 height 43
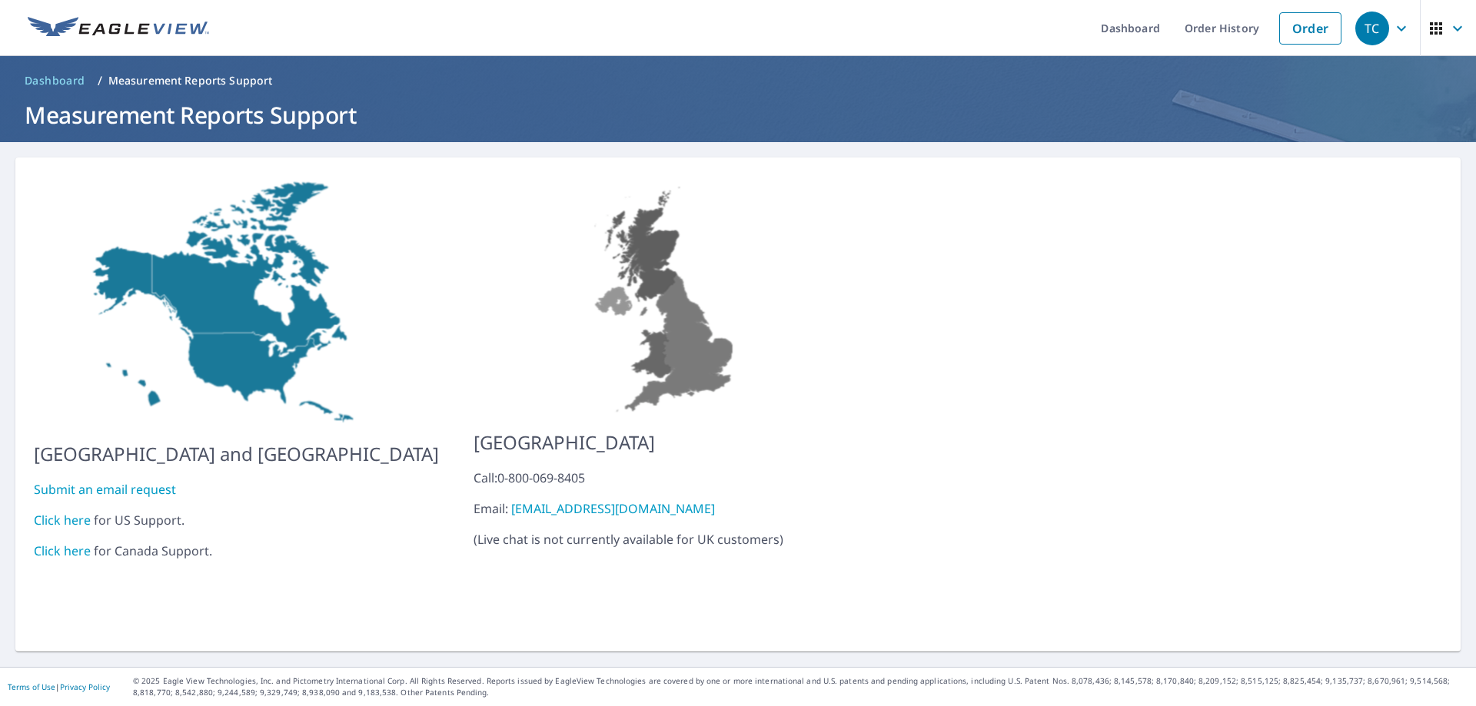
click at [65, 512] on link "Click here" at bounding box center [62, 520] width 57 height 17
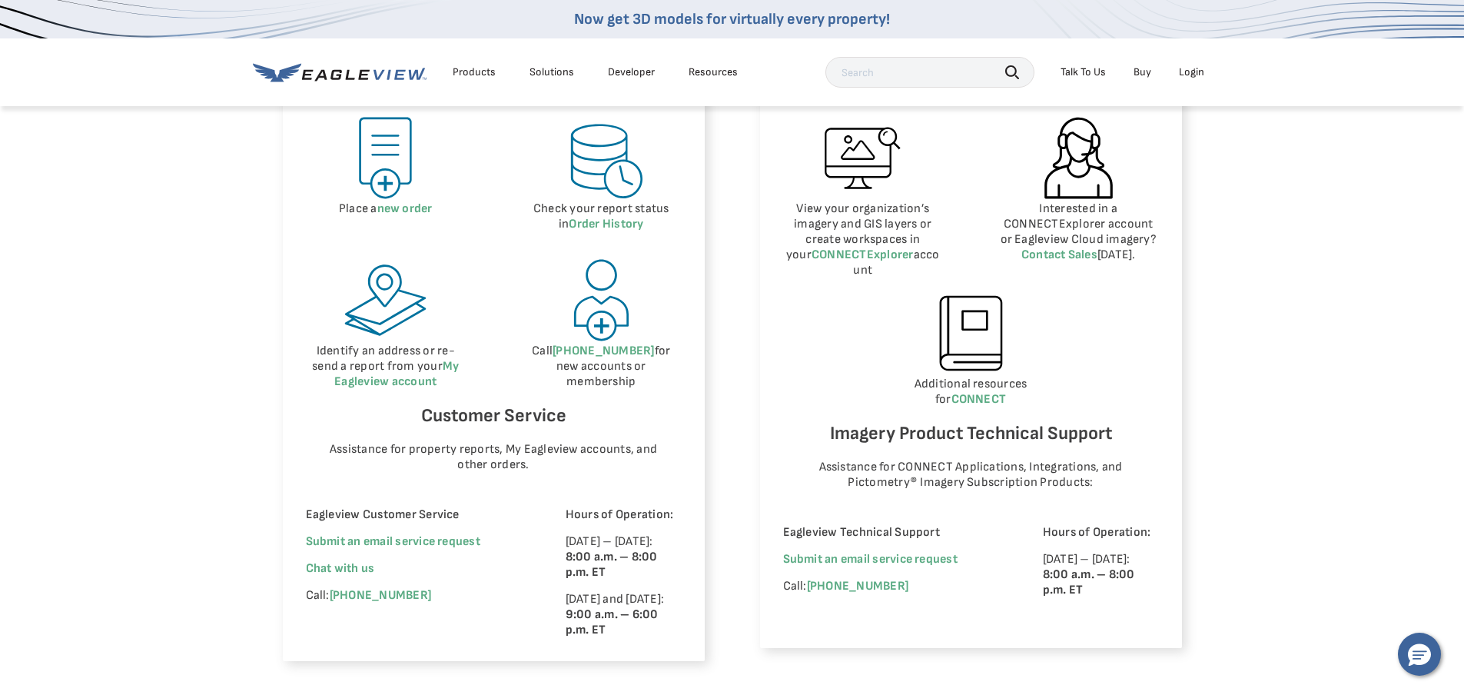
scroll to position [769, 0]
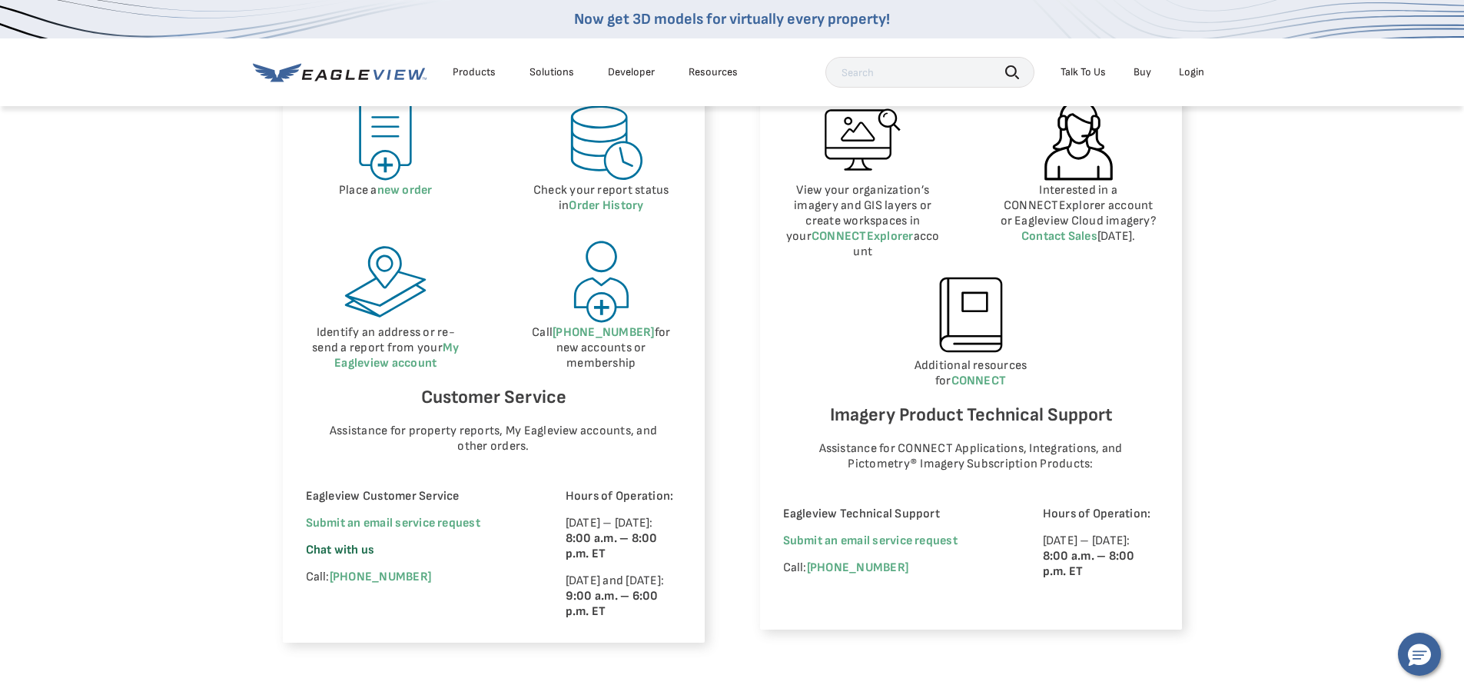
click at [344, 549] on span "Chat with us" at bounding box center [340, 550] width 69 height 15
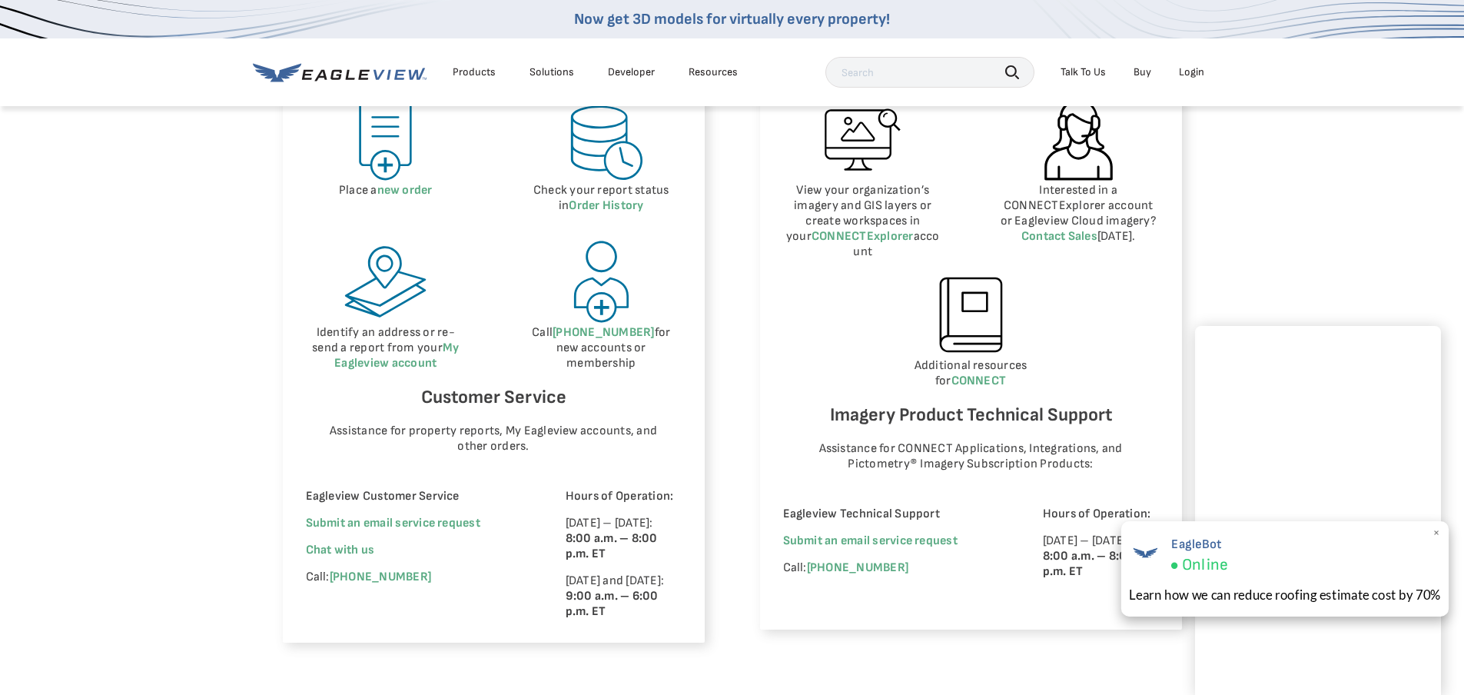
click at [1439, 531] on span "×" at bounding box center [1437, 533] width 8 height 16
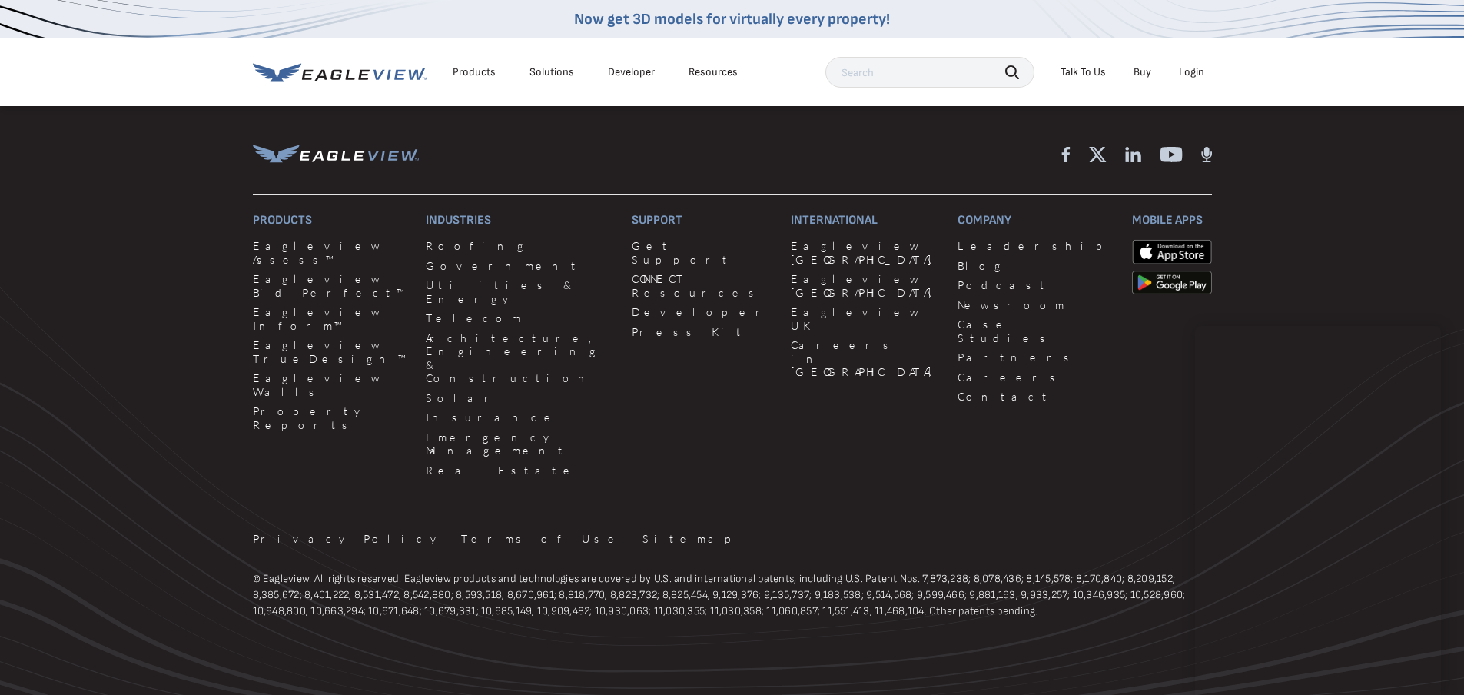
scroll to position [1404, 0]
